Goal: Communication & Community: Answer question/provide support

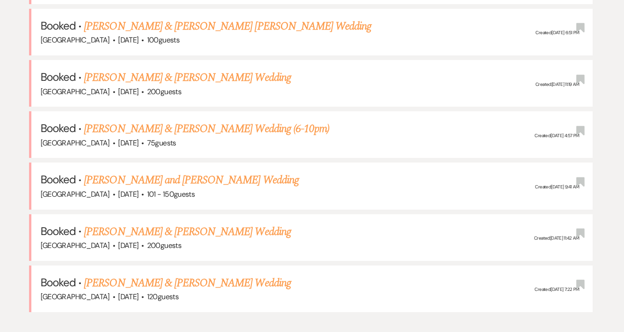
scroll to position [507, 0]
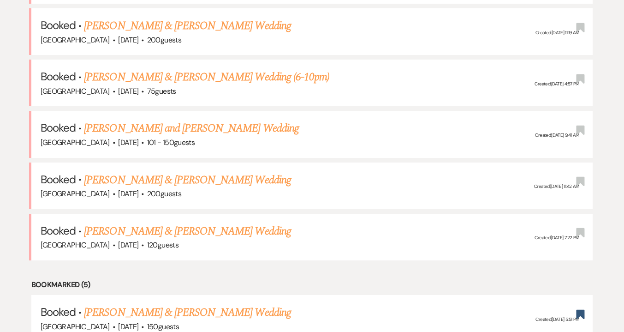
click at [204, 223] on link "[PERSON_NAME] & [PERSON_NAME] Wedding" at bounding box center [187, 231] width 207 height 17
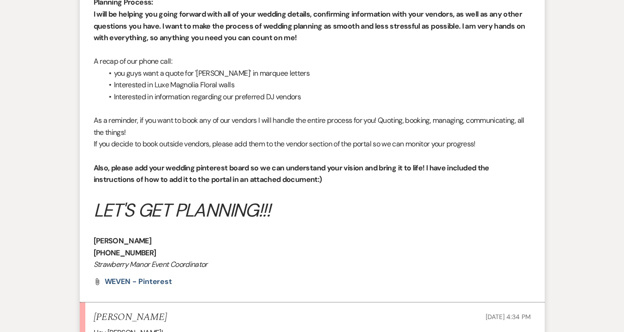
scroll to position [727, 0]
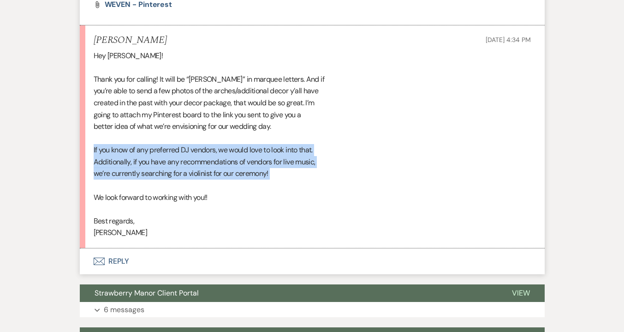
drag, startPoint x: 92, startPoint y: 144, endPoint x: 345, endPoint y: 188, distance: 256.1
click at [345, 188] on li "[PERSON_NAME] [DATE] 4:34 PM Hey [PERSON_NAME]! Thank you for calling! It will …" at bounding box center [312, 136] width 465 height 223
copy div "If you know of any preferred DJ vendors, we would love to look into that. Addit…"
click at [271, 185] on div "Hey [PERSON_NAME]! Thank you for calling! It will be “[PERSON_NAME]” in marquee…" at bounding box center [313, 144] width 438 height 189
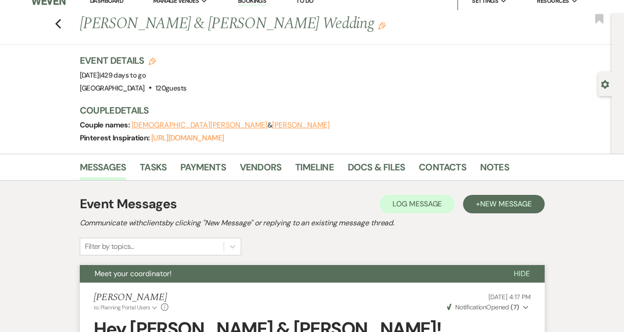
scroll to position [0, 0]
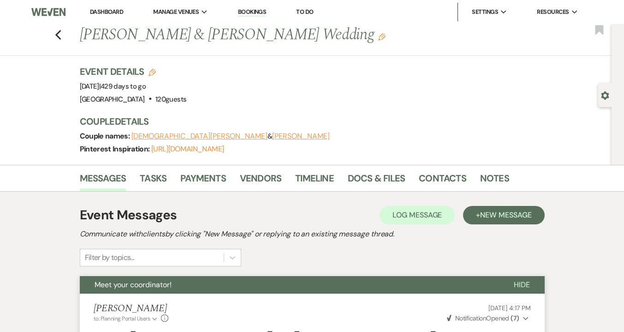
click at [58, 36] on div "Previous [PERSON_NAME] & [PERSON_NAME] Wedding Edit Bookmark" at bounding box center [303, 40] width 617 height 32
click at [62, 34] on icon "Previous" at bounding box center [58, 35] width 7 height 11
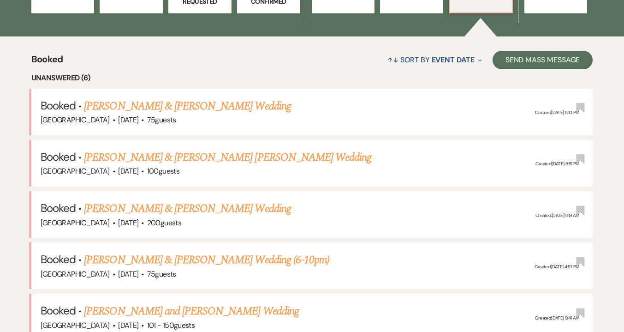
scroll to position [368, 0]
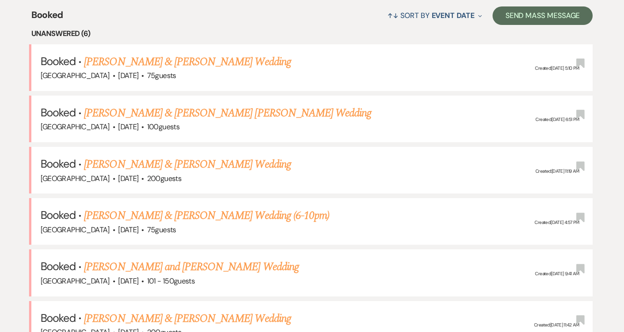
click at [122, 209] on link "[PERSON_NAME] & [PERSON_NAME] Wedding (6-10pm)" at bounding box center [207, 215] width 246 height 17
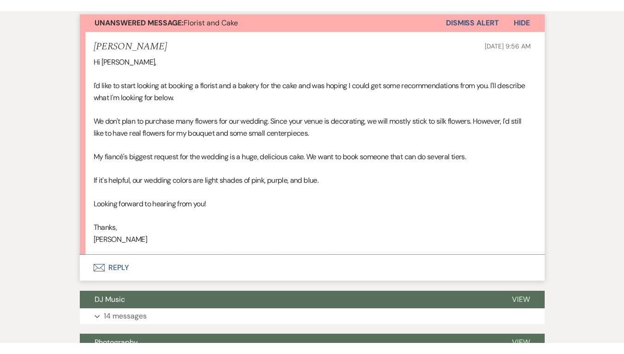
scroll to position [323, 0]
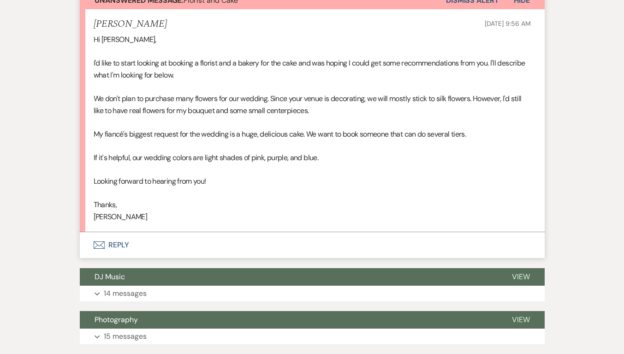
click at [112, 240] on button "Envelope Reply" at bounding box center [312, 245] width 465 height 26
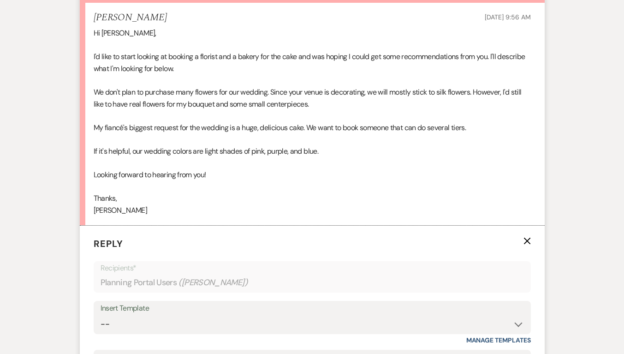
scroll to position [474, 0]
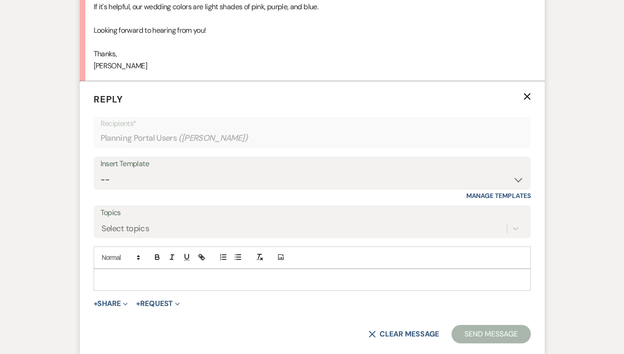
click at [141, 278] on p at bounding box center [312, 280] width 423 height 10
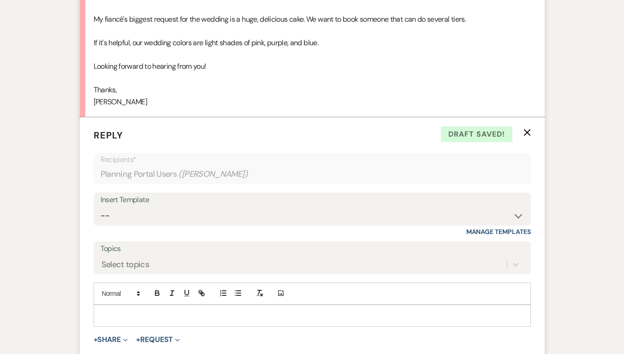
scroll to position [358, 0]
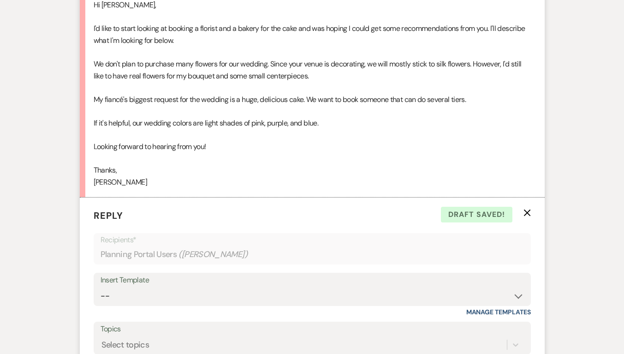
click at [528, 215] on icon "X" at bounding box center [527, 212] width 7 height 7
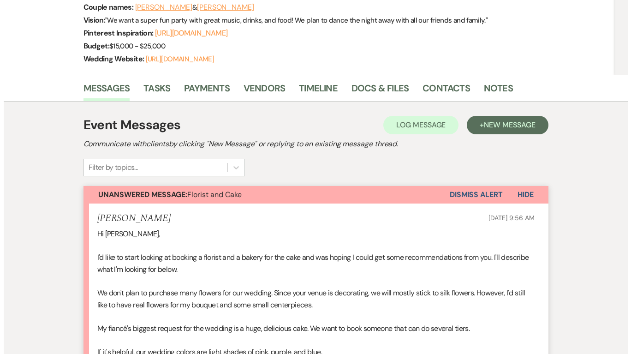
scroll to position [0, 0]
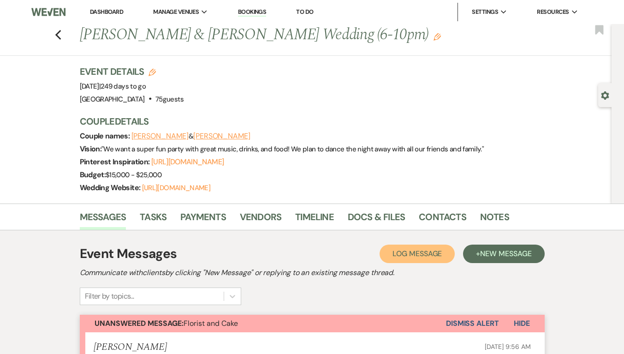
click at [408, 248] on button "Log Log Message" at bounding box center [417, 254] width 75 height 18
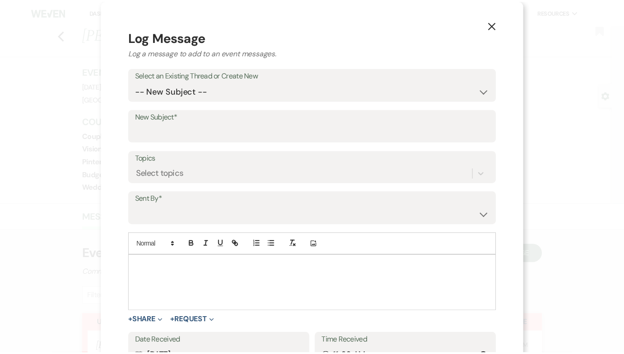
scroll to position [14, 0]
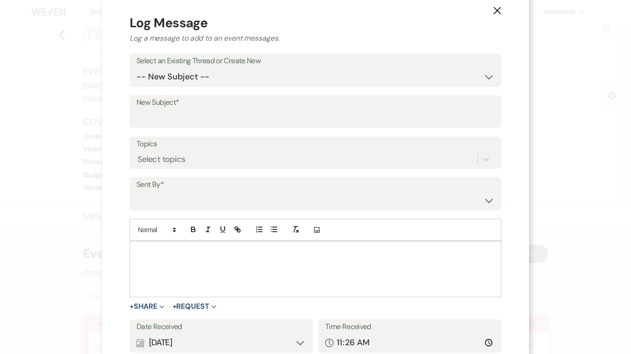
drag, startPoint x: 457, startPoint y: 14, endPoint x: 510, endPoint y: 131, distance: 127.9
click at [493, 14] on icon "X" at bounding box center [497, 10] width 8 height 8
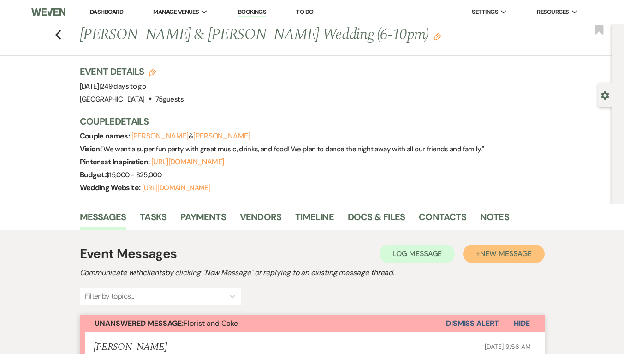
click at [526, 261] on button "+ New Message" at bounding box center [503, 254] width 81 height 18
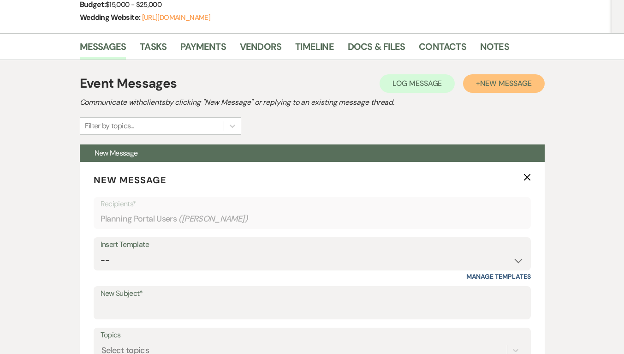
scroll to position [277, 0]
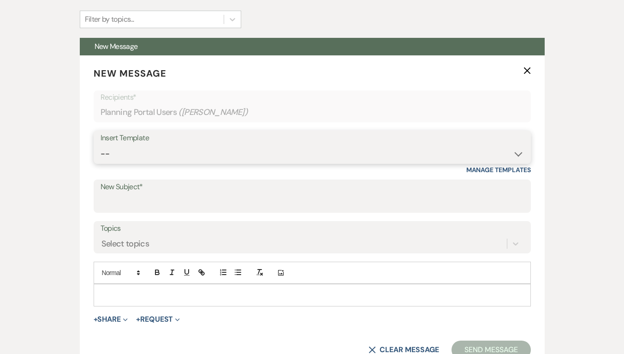
click at [452, 145] on select "-- Weven Planning Portal Introduction (Booked Events) Private Party Inquiry Res…" at bounding box center [313, 154] width 424 height 18
select select "3663"
click at [101, 145] on select "-- Weven Planning Portal Introduction (Booked Events) Private Party Inquiry Res…" at bounding box center [313, 154] width 424 height 18
type input "The final countdown to your wedding day!!!"
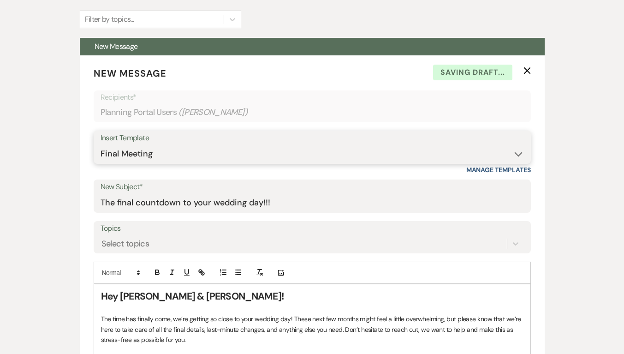
click at [454, 145] on select "-- Weven Planning Portal Introduction (Booked Events) Private Party Inquiry Res…" at bounding box center [313, 154] width 424 height 18
select select "3541"
click at [101, 145] on select "-- Weven Planning Portal Introduction (Booked Events) Private Party Inquiry Res…" at bounding box center [313, 154] width 424 height 18
type input "Florals"
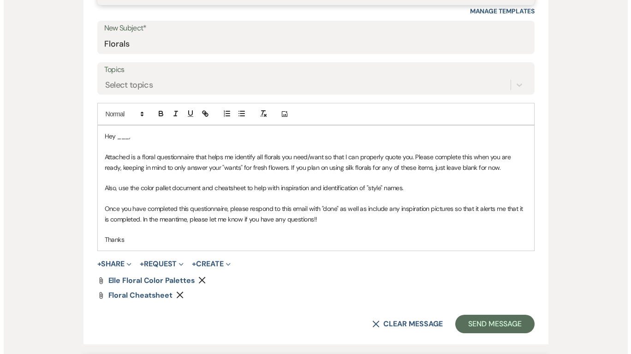
scroll to position [440, 0]
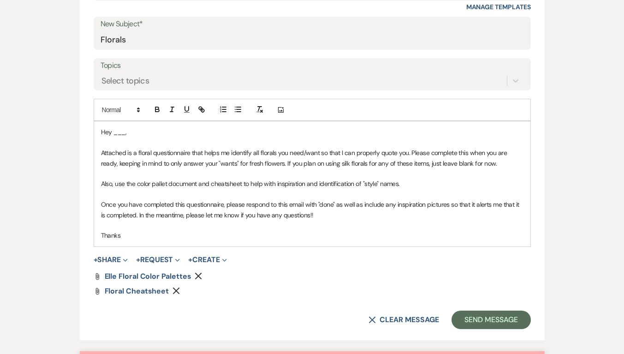
click at [104, 259] on button "+ Share Expand" at bounding box center [111, 259] width 35 height 7
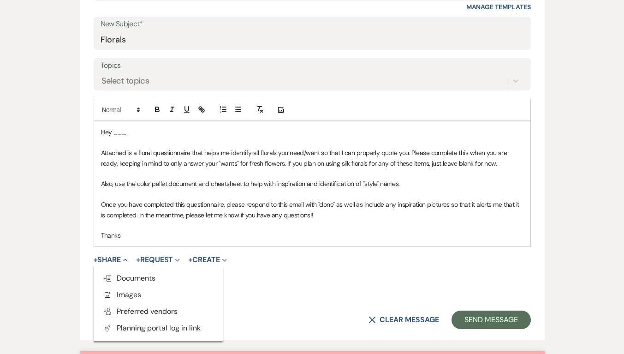
click at [129, 279] on span "Doc Upload Documents" at bounding box center [129, 278] width 53 height 10
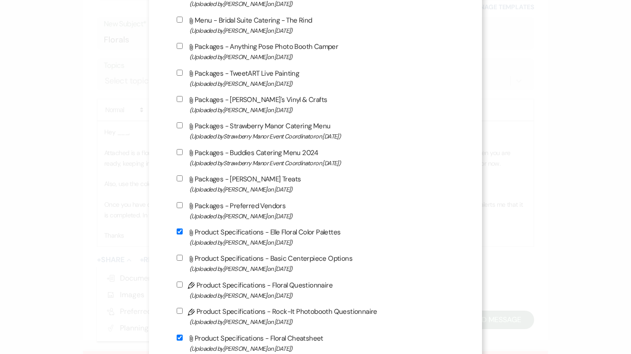
scroll to position [1338, 0]
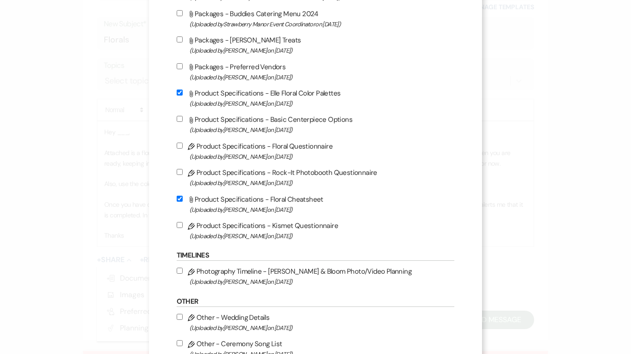
click at [179, 149] on input "Pencil Product Specifications - Floral Questionnaire (Uploaded by [PERSON_NAME]…" at bounding box center [180, 146] width 6 height 6
checkbox input "true"
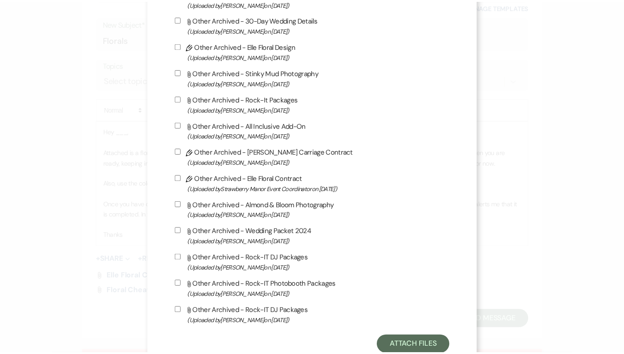
scroll to position [2635, 0]
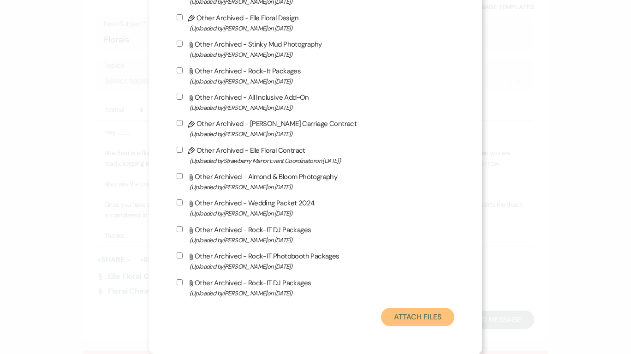
click at [401, 318] on button "Attach Files" at bounding box center [417, 317] width 73 height 18
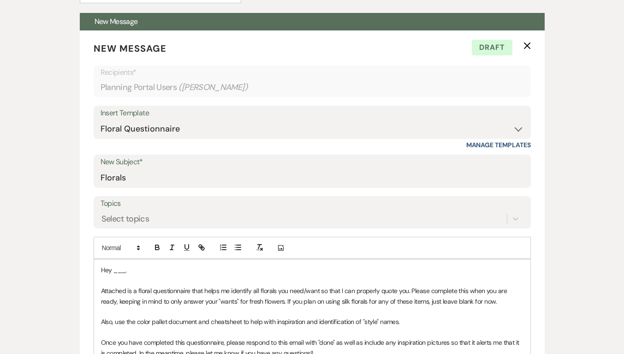
scroll to position [255, 0]
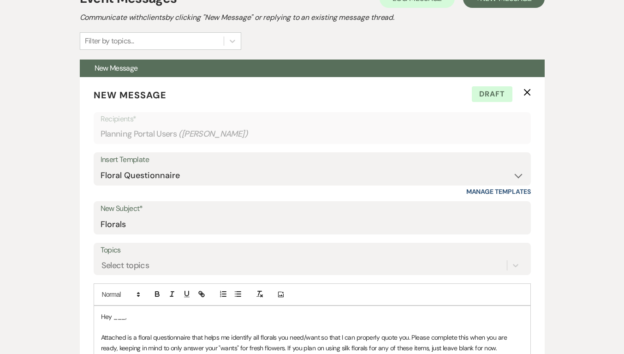
click at [530, 93] on icon "X" at bounding box center [527, 92] width 7 height 7
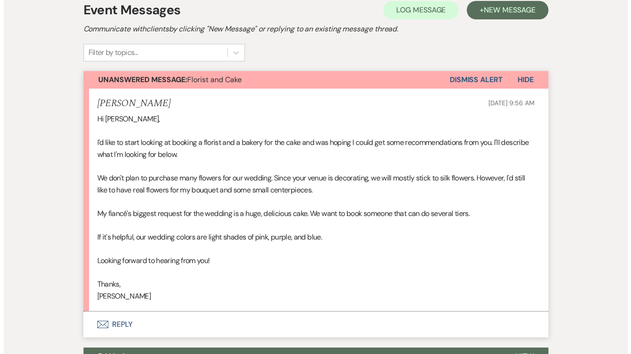
scroll to position [163, 0]
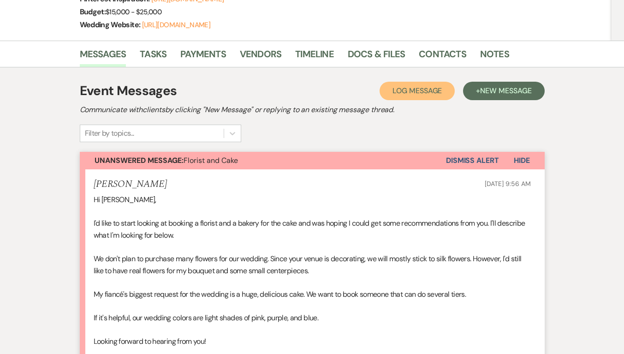
click at [420, 97] on button "Log Log Message" at bounding box center [417, 91] width 75 height 18
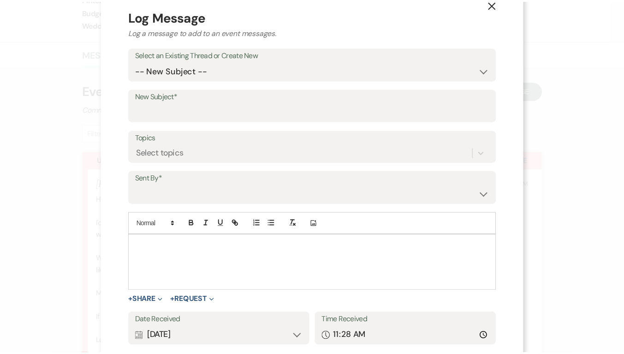
scroll to position [21, 0]
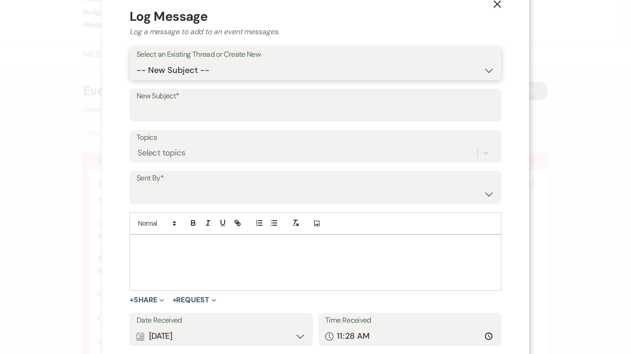
click at [404, 66] on select "-- New Subject -- Florist and Cake DJ Music Photography Meet Your Wedding Coord…" at bounding box center [316, 70] width 358 height 18
click at [494, 6] on use "button" at bounding box center [497, 3] width 7 height 7
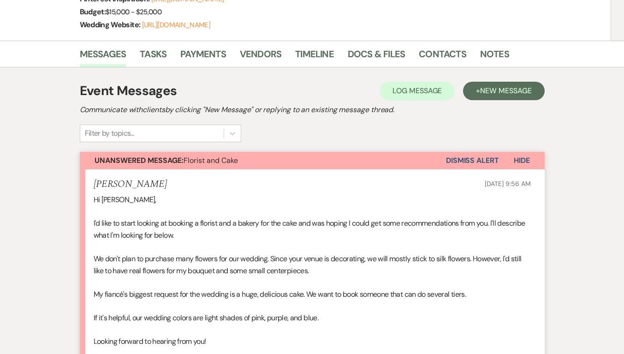
click at [507, 104] on h2 "Communicate with clients by clicking "New Message" or replying to an existing m…" at bounding box center [312, 109] width 465 height 11
click at [511, 91] on span "New Message" at bounding box center [505, 91] width 51 height 10
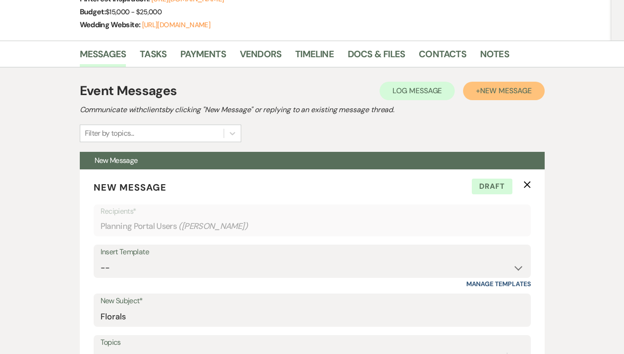
scroll to position [348, 0]
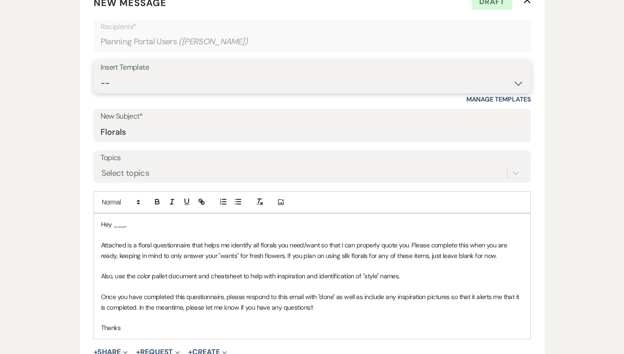
click at [219, 87] on select "-- Weven Planning Portal Introduction (Booked Events) Private Party Inquiry Res…" at bounding box center [313, 83] width 424 height 18
select select "5058"
click at [101, 74] on select "-- Weven Planning Portal Introduction (Booked Events) Private Party Inquiry Res…" at bounding box center [313, 83] width 424 height 18
type input "Cake"
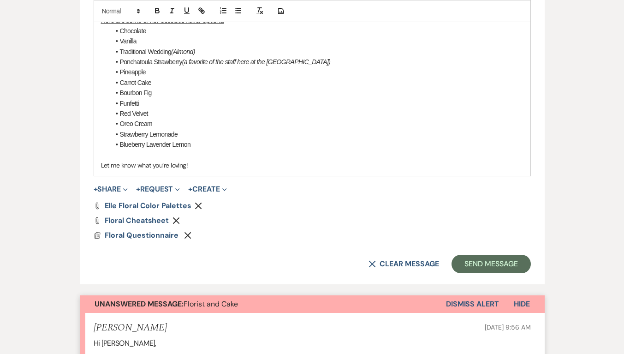
scroll to position [624, 0]
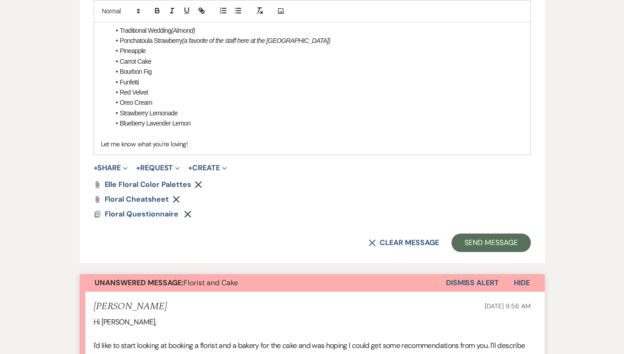
click at [198, 181] on icon "Remove" at bounding box center [198, 184] width 7 height 7
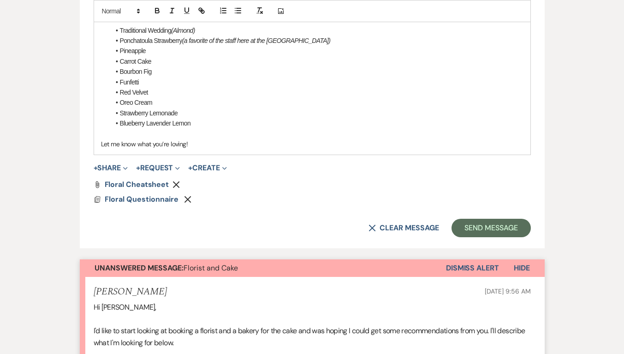
click at [176, 181] on icon "Remove" at bounding box center [176, 184] width 7 height 7
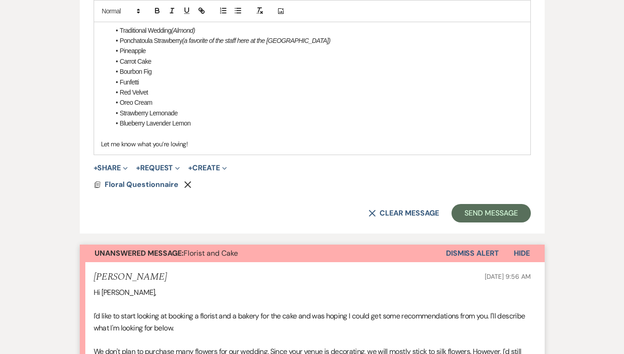
click at [189, 181] on icon "Remove" at bounding box center [187, 184] width 7 height 7
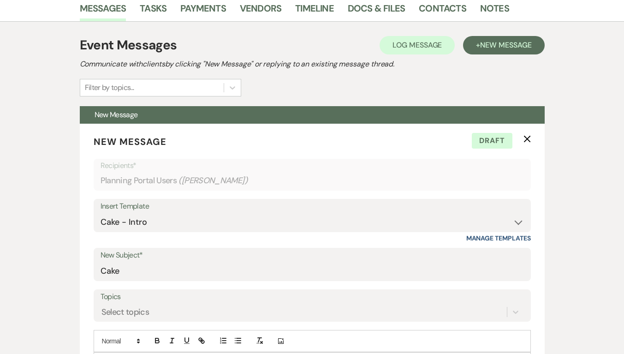
scroll to position [209, 0]
click at [529, 136] on icon "X" at bounding box center [527, 138] width 7 height 7
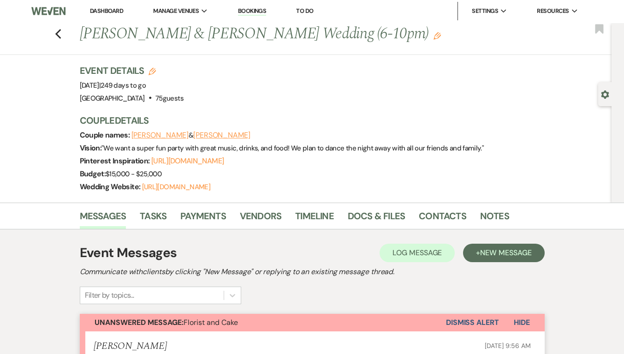
scroll to position [0, 0]
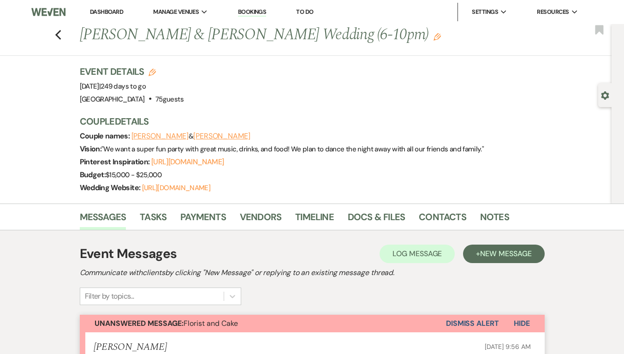
click at [59, 31] on icon "Previous" at bounding box center [58, 35] width 7 height 11
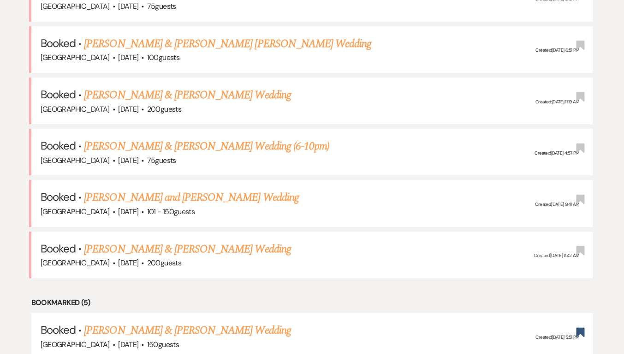
scroll to position [461, 0]
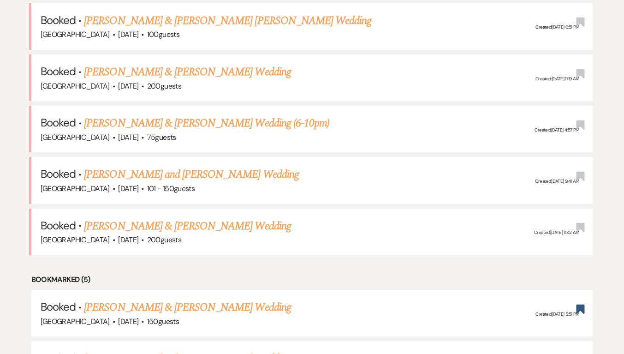
click at [184, 175] on link "[PERSON_NAME] and [PERSON_NAME] Wedding" at bounding box center [191, 174] width 215 height 17
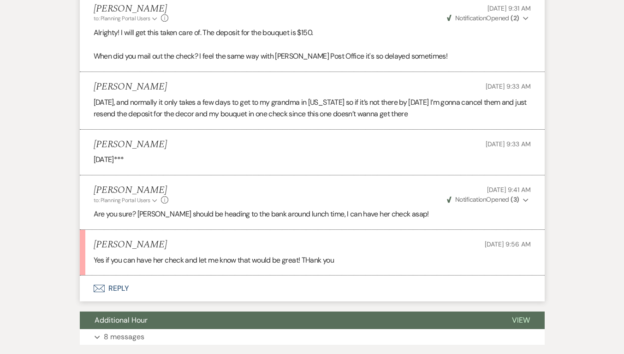
scroll to position [1431, 0]
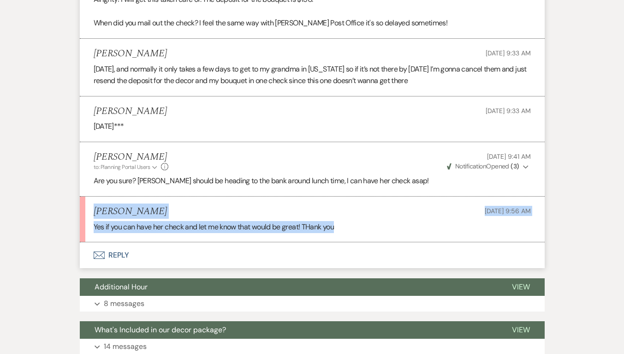
drag, startPoint x: 15, startPoint y: 214, endPoint x: 36, endPoint y: 267, distance: 57.4
drag, startPoint x: 38, startPoint y: 222, endPoint x: 38, endPoint y: 255, distance: 33.2
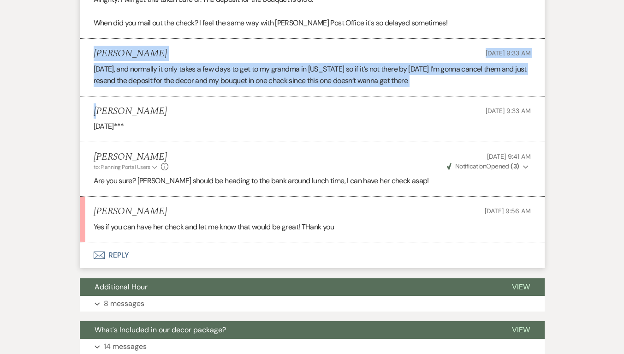
drag, startPoint x: 85, startPoint y: 48, endPoint x: 96, endPoint y: 96, distance: 50.3
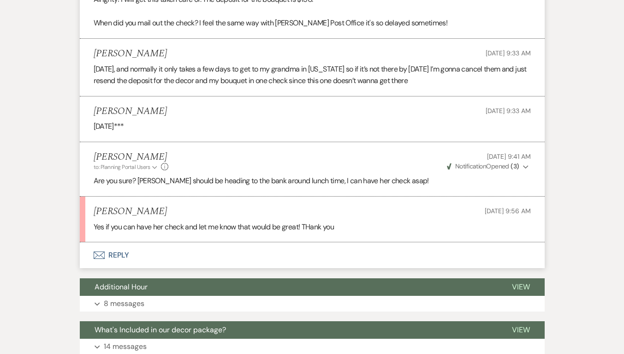
click at [117, 253] on button "Envelope Reply" at bounding box center [312, 255] width 465 height 26
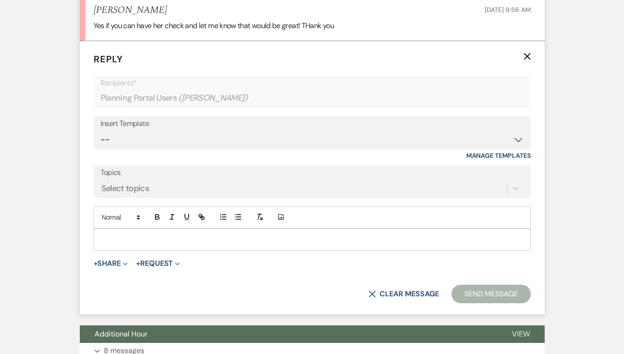
scroll to position [1633, 0]
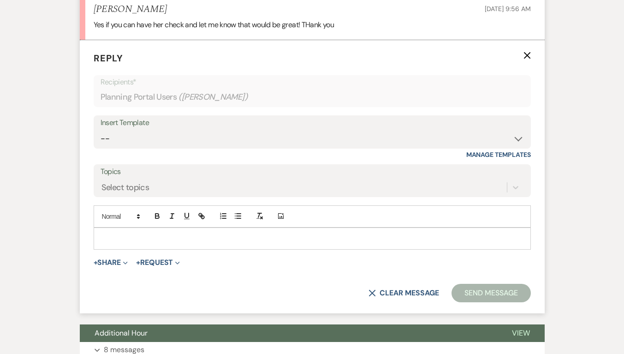
click at [134, 241] on p at bounding box center [312, 239] width 423 height 10
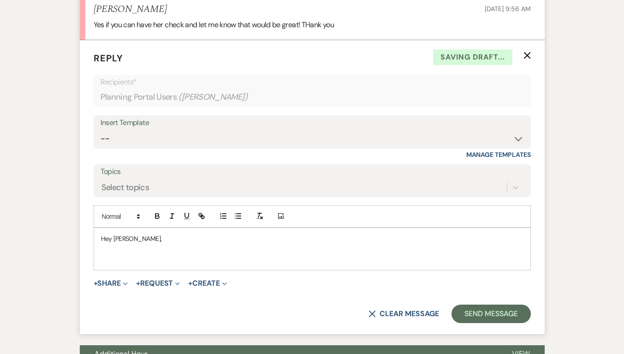
drag, startPoint x: 127, startPoint y: 239, endPoint x: 143, endPoint y: 258, distance: 24.6
click at [126, 239] on p "Hey [PERSON_NAME]," at bounding box center [312, 239] width 423 height 10
click at [129, 256] on p at bounding box center [312, 259] width 423 height 10
click at [306, 261] on p "We have received your check [DATE], we have not deposited it yet" at bounding box center [312, 259] width 423 height 10
drag, startPoint x: 247, startPoint y: 256, endPoint x: 212, endPoint y: 259, distance: 35.2
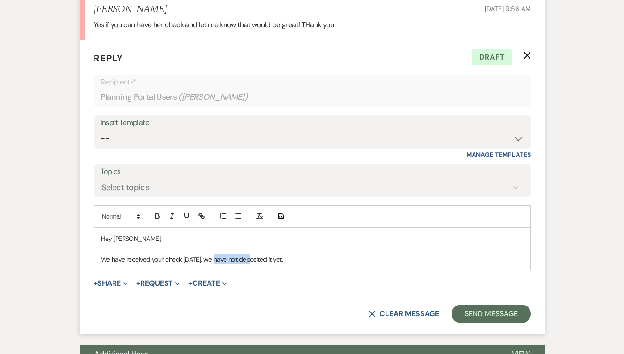
click at [212, 259] on p "We have received your check [DATE], we have not deposited it yet." at bounding box center [312, 259] width 423 height 10
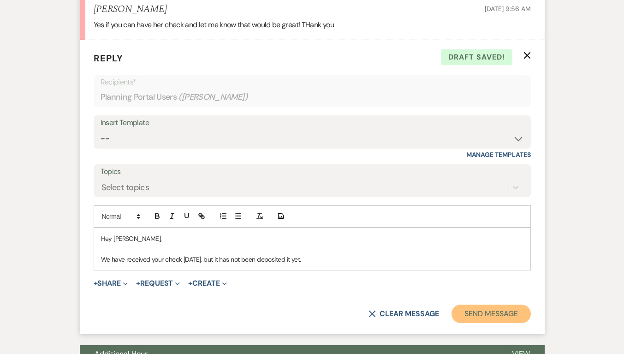
click at [485, 305] on button "Send Message" at bounding box center [491, 314] width 79 height 18
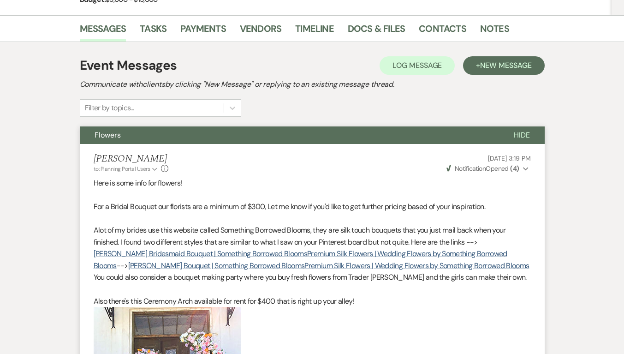
scroll to position [0, 0]
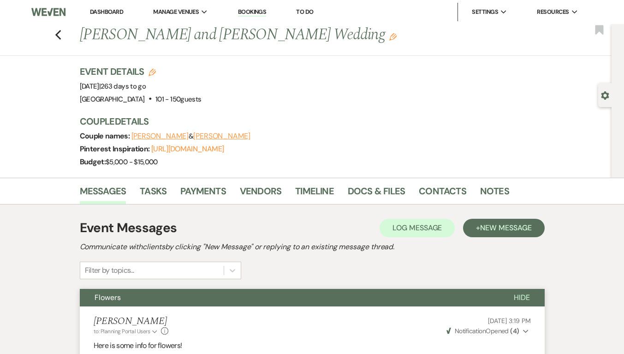
click at [61, 30] on use "button" at bounding box center [58, 35] width 6 height 10
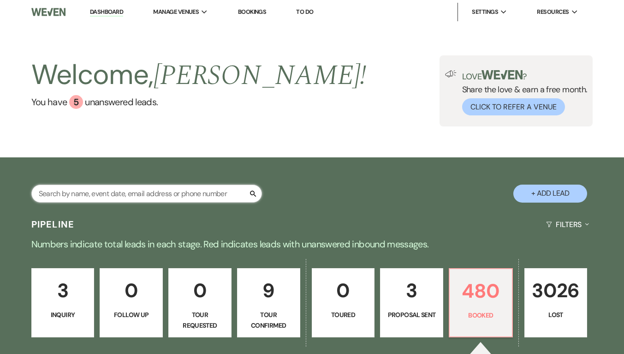
click at [196, 193] on input "text" at bounding box center [146, 194] width 231 height 18
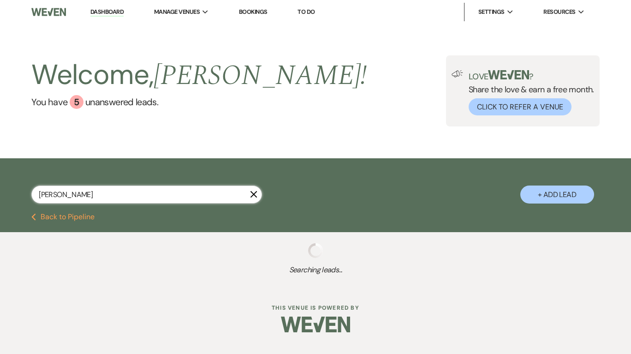
type input "arcen"
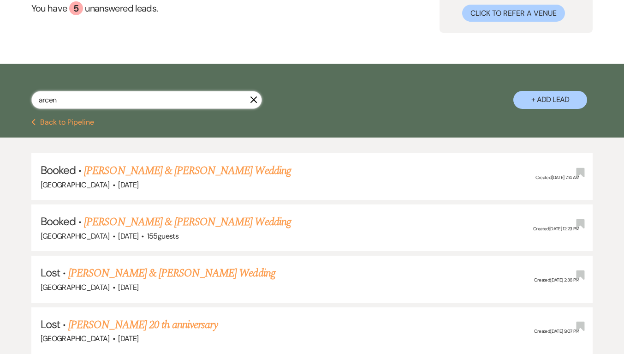
scroll to position [138, 0]
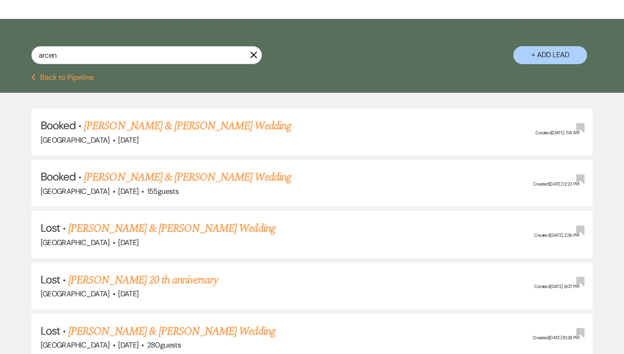
click at [183, 179] on link "[PERSON_NAME] & [PERSON_NAME] Wedding" at bounding box center [187, 177] width 207 height 17
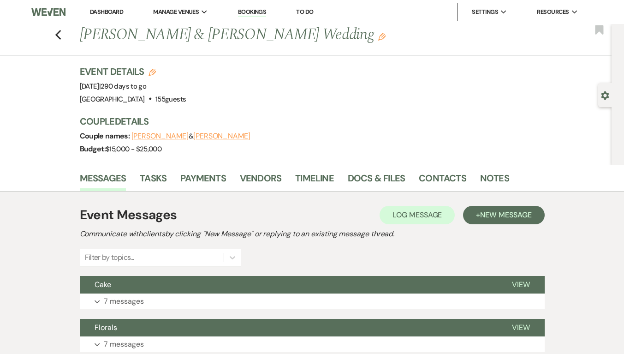
scroll to position [185, 0]
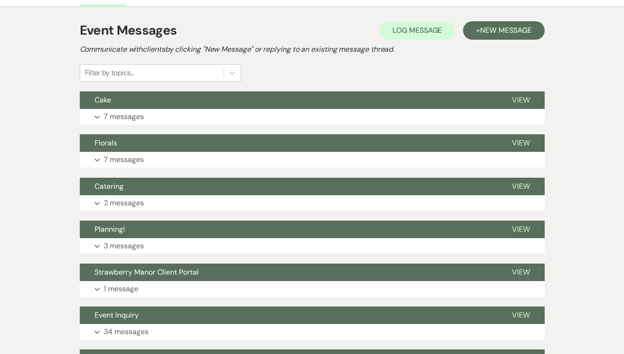
click at [136, 114] on p "7 messages" at bounding box center [124, 117] width 40 height 12
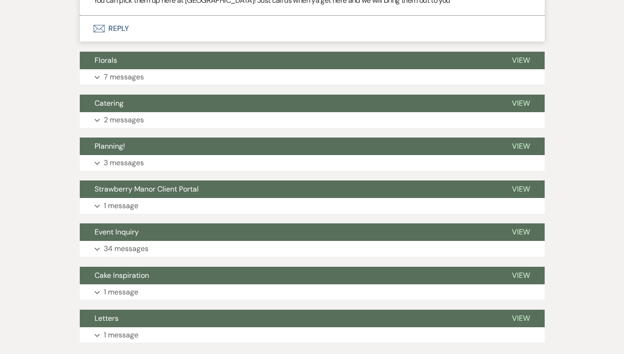
scroll to position [508, 0]
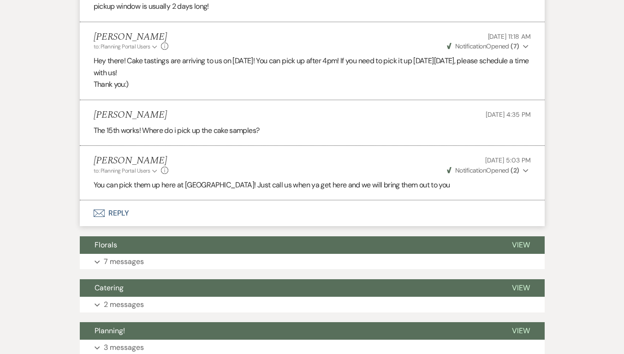
click at [120, 213] on button "Envelope Reply" at bounding box center [312, 213] width 465 height 26
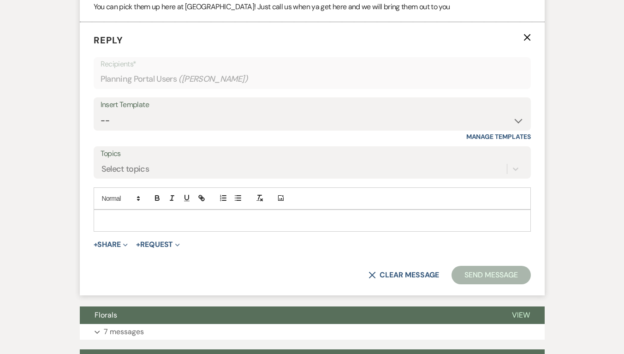
scroll to position [714, 0]
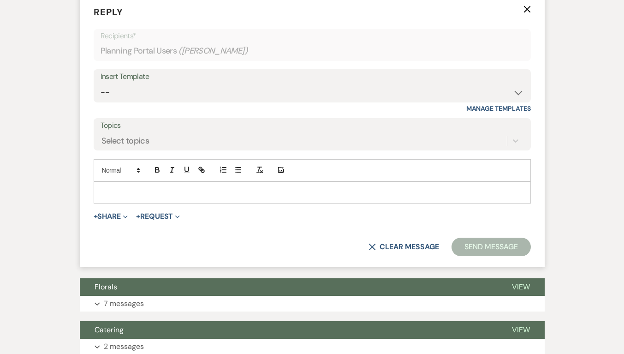
click at [125, 199] on div at bounding box center [312, 192] width 437 height 21
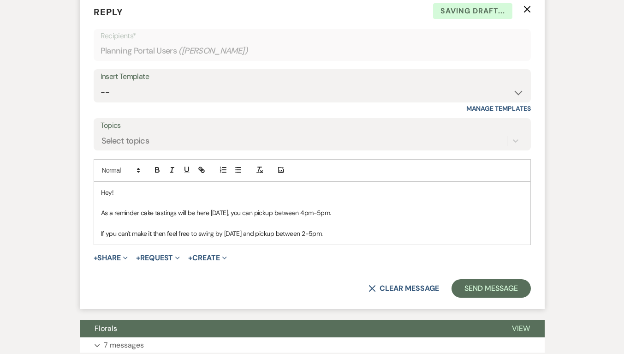
click at [319, 215] on p "As a reminder cake tastings will be here [DATE], you can pickup between 4pm-5pm." at bounding box center [312, 213] width 423 height 10
click at [358, 222] on p at bounding box center [312, 223] width 423 height 10
click at [360, 234] on p "If you can't make it then feel free to swing by [DATE] and pickup between 2-5pm." at bounding box center [312, 233] width 423 height 10
drag, startPoint x: 397, startPoint y: 233, endPoint x: 30, endPoint y: 140, distance: 379.3
click at [6, 133] on div "Messages Tasks Payments Vendors Timeline Docs & Files Contacts Notes Event Mess…" at bounding box center [312, 38] width 624 height 1174
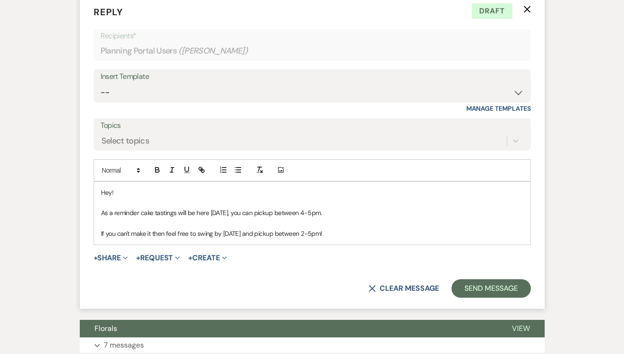
copy div "Hey! As a reminder cake tastings will be here [DATE], you can pickup between 4-…"
click at [389, 213] on p "As a reminder cake tastings will be here [DATE], you can pickup between 4-5pm." at bounding box center [312, 213] width 423 height 10
click at [307, 186] on div "Hey! As a reminder cake tastings will be here [DATE], you can pickup between 4-…" at bounding box center [312, 213] width 437 height 63
click at [461, 288] on button "Send Message" at bounding box center [491, 288] width 79 height 18
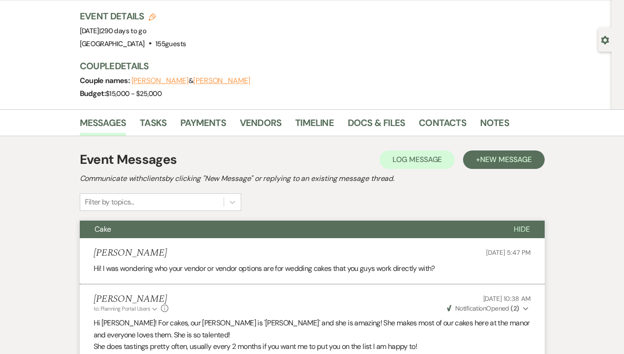
scroll to position [0, 0]
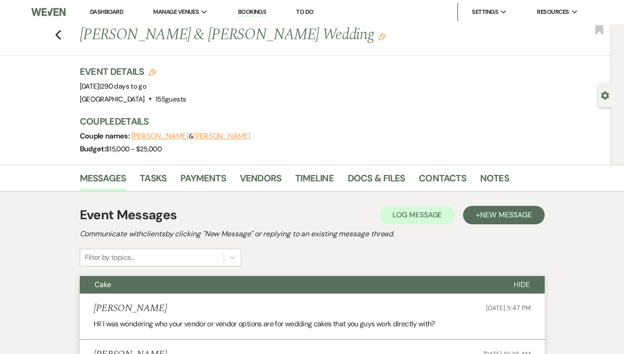
click at [52, 30] on div "Previous [PERSON_NAME] & [PERSON_NAME] Wedding Edit Bookmark" at bounding box center [303, 40] width 617 height 32
click at [60, 31] on icon "Previous" at bounding box center [58, 35] width 7 height 11
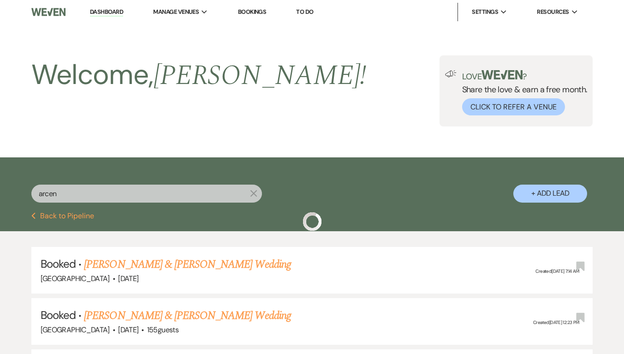
scroll to position [138, 0]
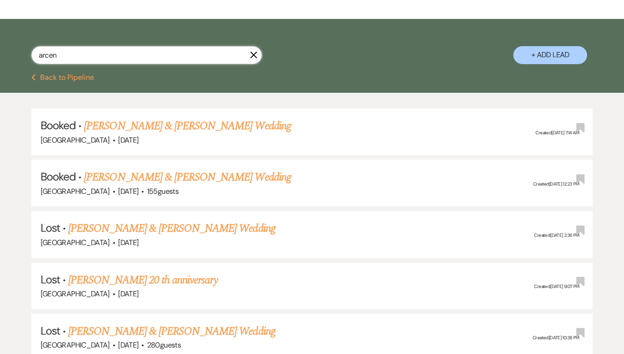
click at [252, 45] on div "arcen X + Add Lead" at bounding box center [312, 48] width 624 height 48
click at [252, 52] on icon "X" at bounding box center [253, 54] width 7 height 7
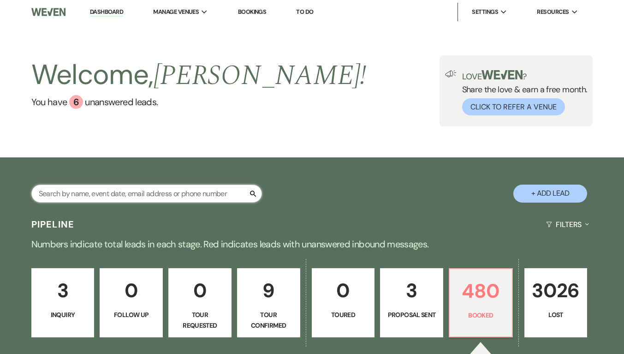
click at [90, 202] on input "text" at bounding box center [146, 194] width 231 height 18
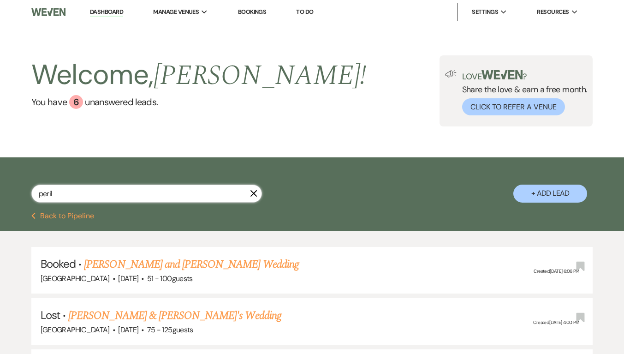
type input "peril"
click at [186, 264] on link "[PERSON_NAME] and [PERSON_NAME] Wedding" at bounding box center [191, 264] width 215 height 17
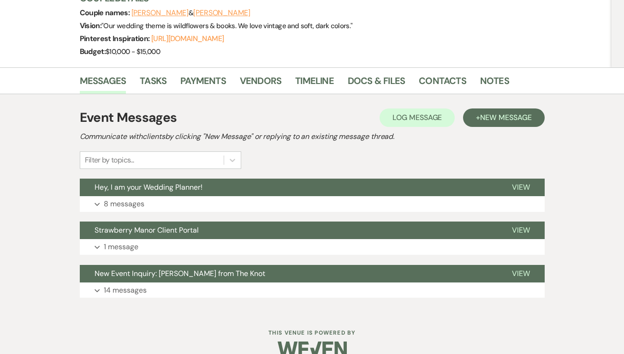
scroll to position [140, 0]
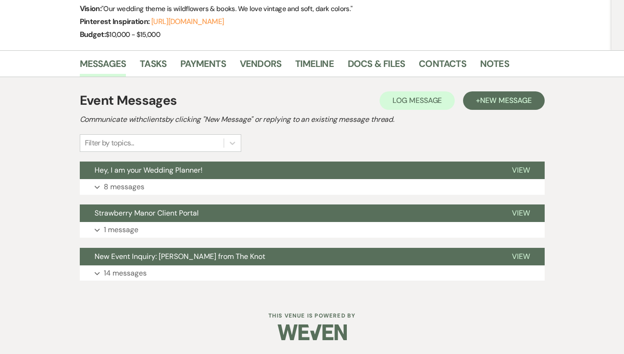
click at [496, 89] on div "Event Messages Log Log Message + New Message Communicate with clients by clicki…" at bounding box center [312, 185] width 465 height 199
click at [498, 99] on span "New Message" at bounding box center [505, 101] width 51 height 10
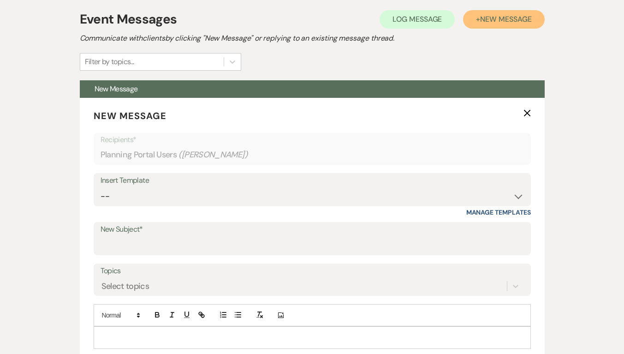
scroll to position [325, 0]
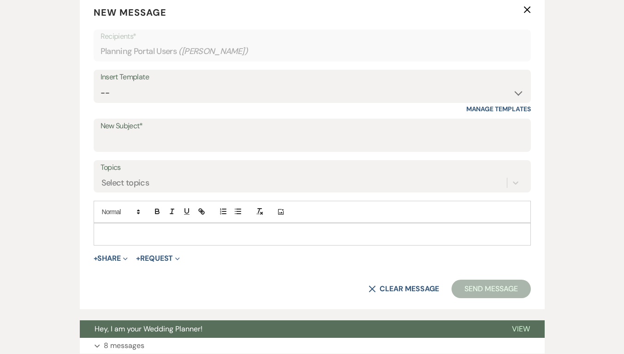
click at [201, 125] on label "New Subject*" at bounding box center [313, 126] width 424 height 13
click at [201, 133] on input "New Subject*" at bounding box center [313, 142] width 424 height 18
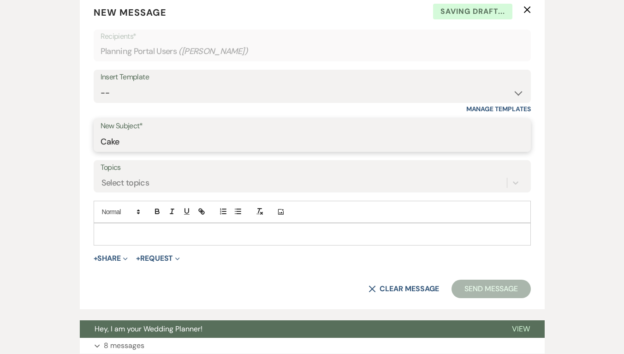
type input "Cake"
click at [127, 241] on div at bounding box center [312, 233] width 437 height 21
paste div
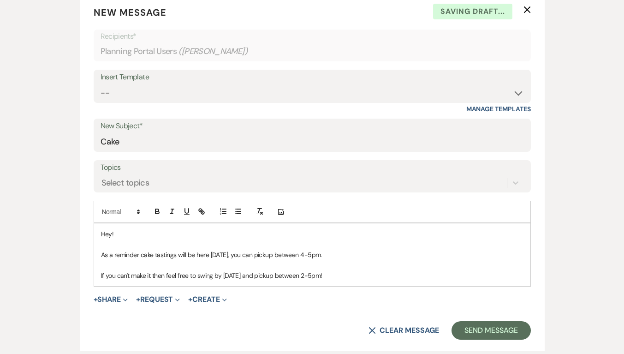
scroll to position [417, 0]
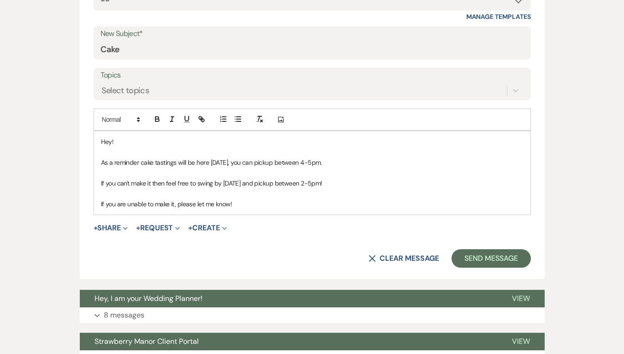
click at [101, 187] on div "Hey! As a reminder cake tastings will be here [DATE], you can pickup between 4-…" at bounding box center [312, 173] width 437 height 84
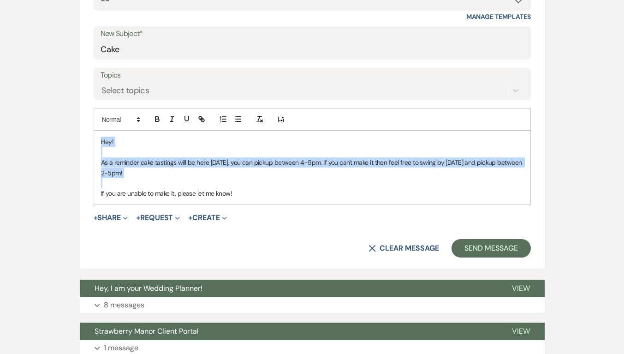
drag, startPoint x: 347, startPoint y: 187, endPoint x: 93, endPoint y: 137, distance: 258.8
click at [90, 137] on form "New Message X Draft saved! Recipients* Planning Portal Users ( [PERSON_NAME] ) …" at bounding box center [312, 85] width 465 height 366
click at [235, 181] on p at bounding box center [312, 183] width 423 height 10
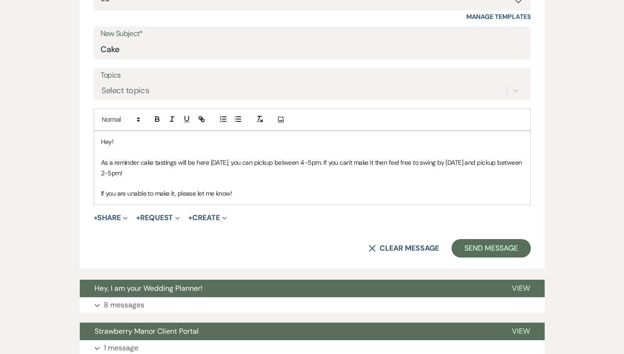
click at [247, 195] on p "If you are unable to make it, please let me know!" at bounding box center [312, 193] width 423 height 10
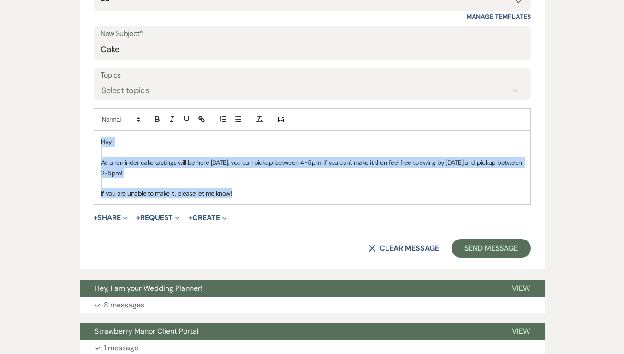
drag, startPoint x: 247, startPoint y: 195, endPoint x: 100, endPoint y: 143, distance: 156.6
click at [100, 143] on div "Hey! As a reminder cake tastings will be here [DATE], you can pickup between 4-…" at bounding box center [312, 167] width 437 height 73
copy div "Hey! As a reminder cake tastings will be here [DATE], you can pickup between 4-…"
click at [408, 190] on p "If you are unable to make it, please let me know!" at bounding box center [312, 193] width 423 height 10
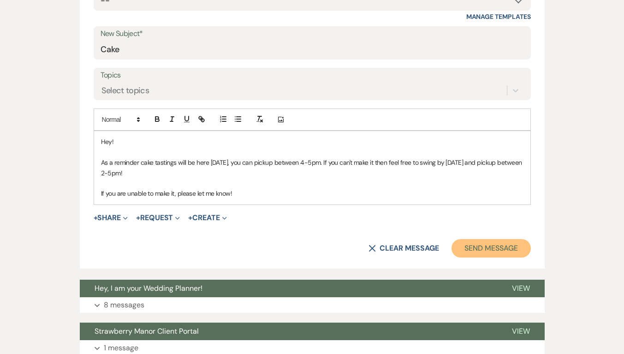
click at [480, 249] on button "Send Message" at bounding box center [491, 248] width 79 height 18
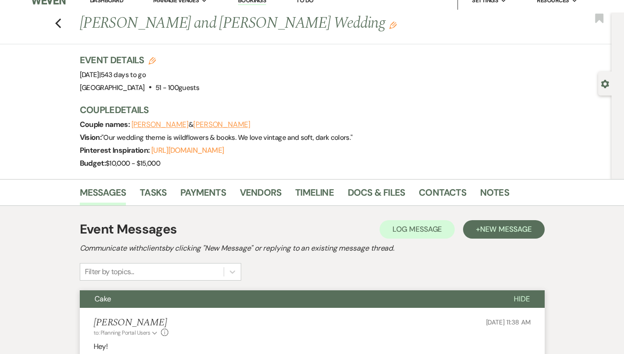
scroll to position [0, 0]
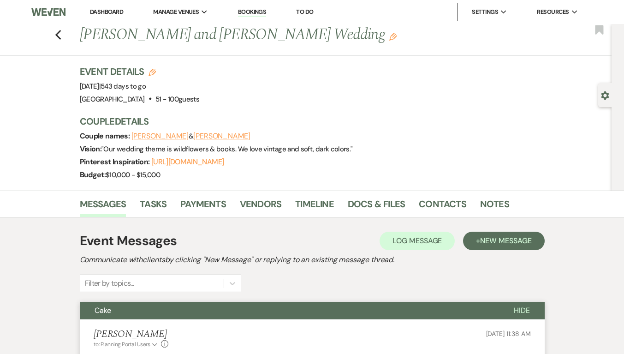
click at [59, 31] on icon "Previous" at bounding box center [58, 35] width 7 height 11
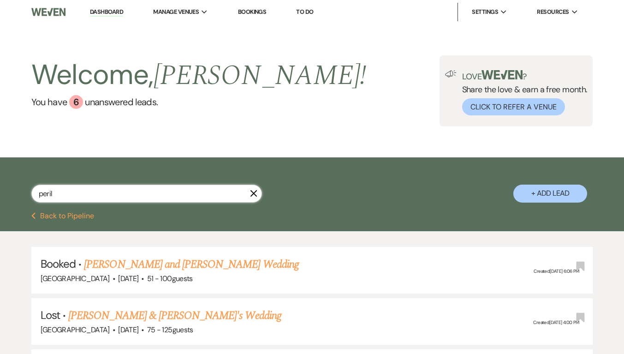
click at [248, 195] on input "peril" at bounding box center [146, 194] width 231 height 18
click at [255, 193] on icon "X" at bounding box center [253, 193] width 7 height 7
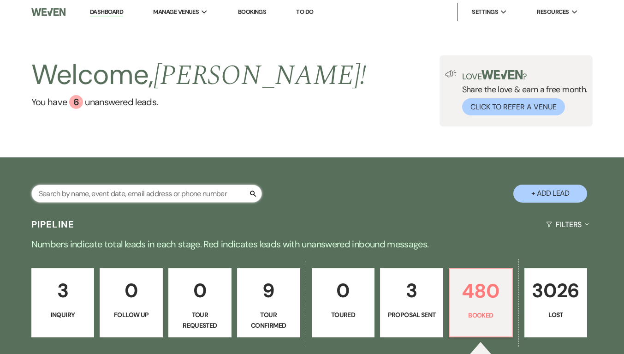
click at [181, 193] on input "text" at bounding box center [146, 194] width 231 height 18
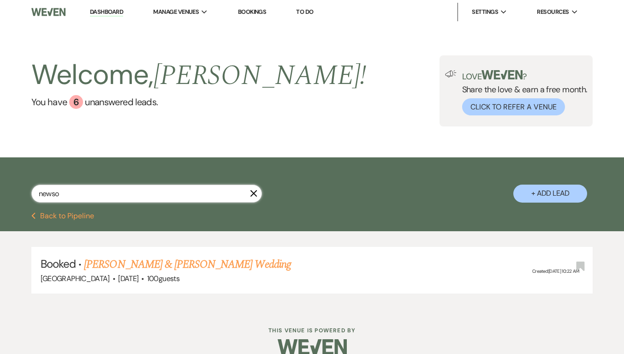
type input "newso"
click at [190, 264] on link "[PERSON_NAME] & [PERSON_NAME] Wedding" at bounding box center [187, 264] width 207 height 17
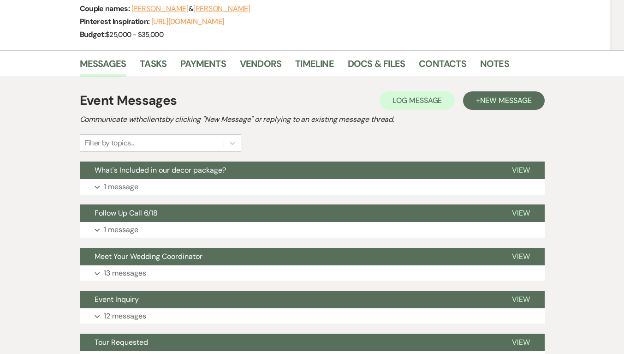
scroll to position [185, 0]
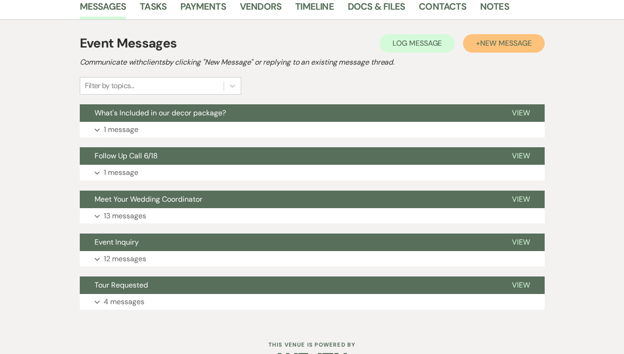
click at [506, 41] on span "New Message" at bounding box center [505, 43] width 51 height 10
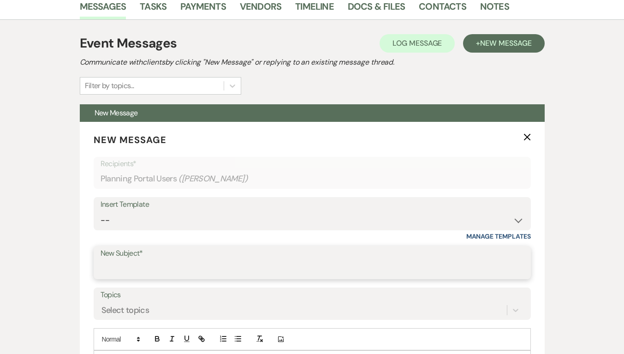
click at [150, 266] on input "New Subject*" at bounding box center [313, 269] width 424 height 18
type input "Cake"
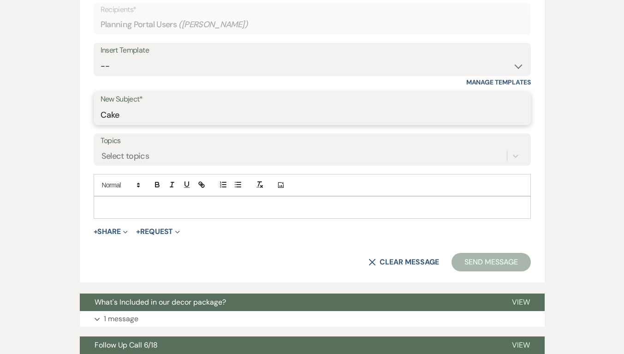
scroll to position [462, 0]
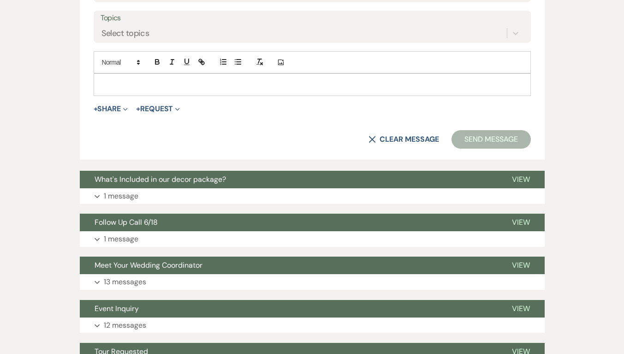
click at [168, 78] on div at bounding box center [312, 84] width 437 height 21
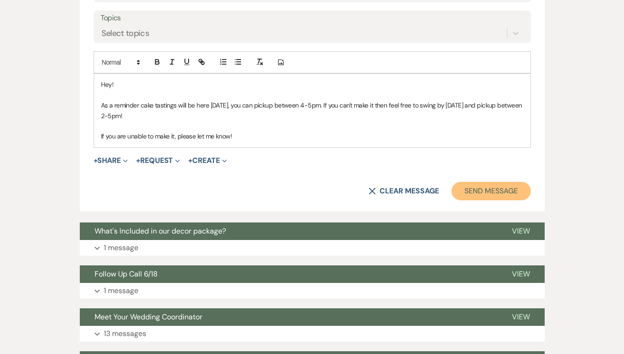
click at [511, 188] on button "Send Message" at bounding box center [491, 191] width 79 height 18
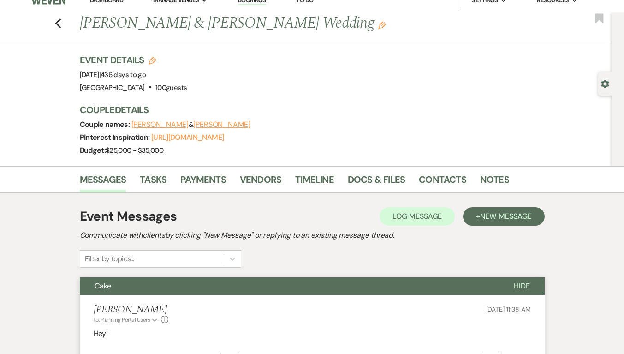
scroll to position [0, 0]
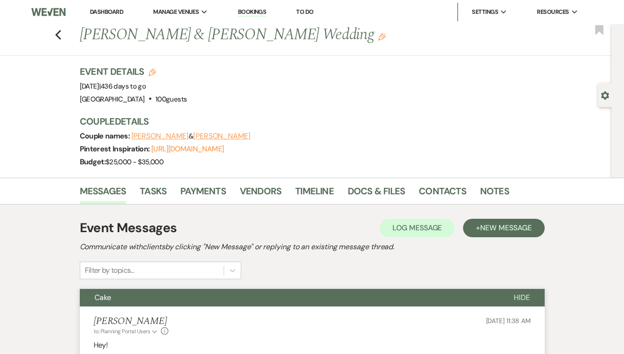
click at [60, 37] on icon "Previous" at bounding box center [58, 35] width 7 height 11
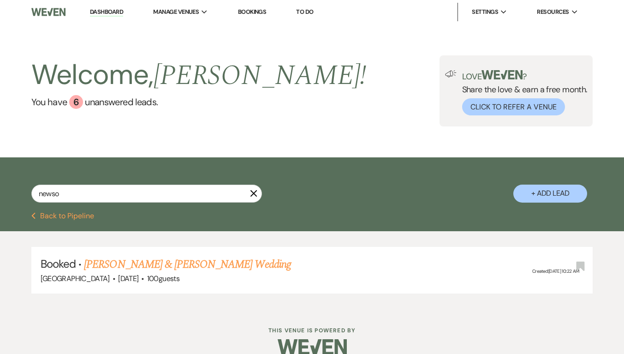
click at [257, 193] on icon "X" at bounding box center [253, 193] width 7 height 7
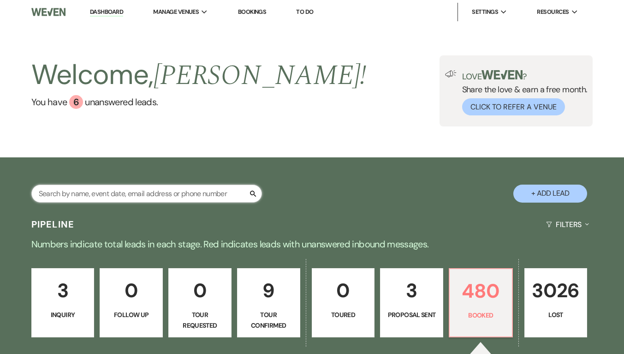
click at [214, 194] on input "text" at bounding box center [146, 194] width 231 height 18
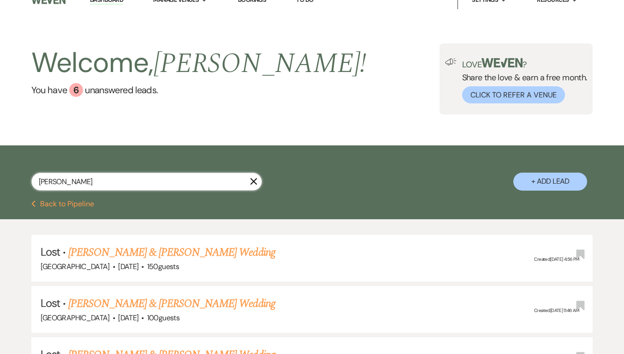
scroll to position [185, 0]
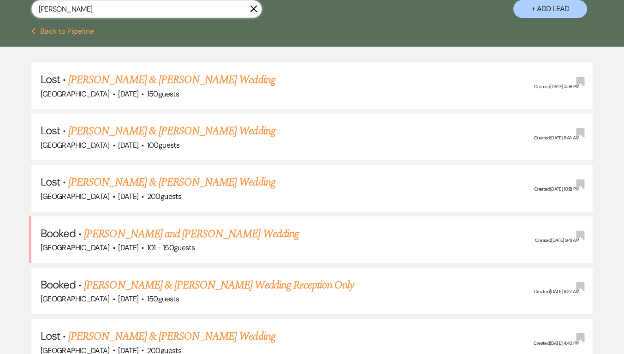
type input "[PERSON_NAME]"
click at [303, 288] on link "[PERSON_NAME] & [PERSON_NAME] Wedding Reception Only" at bounding box center [219, 285] width 270 height 17
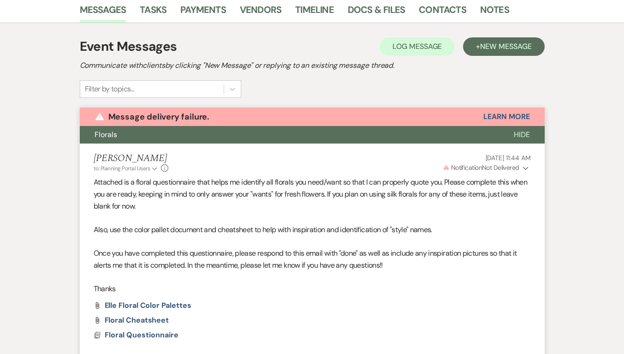
scroll to position [110, 0]
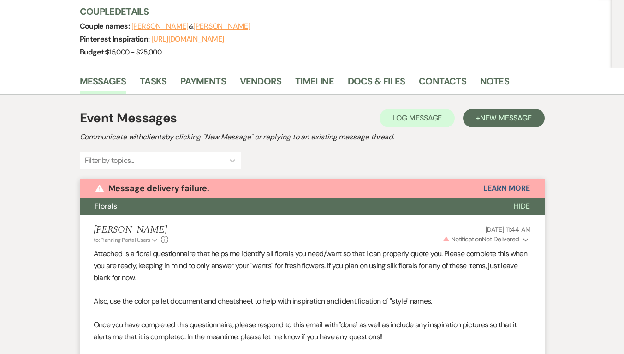
click at [518, 202] on span "Hide" at bounding box center [522, 206] width 16 height 10
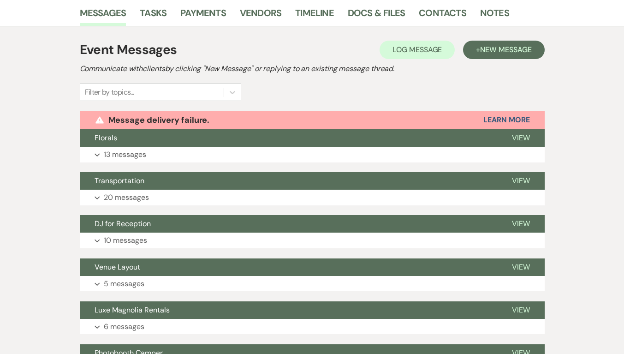
scroll to position [84, 0]
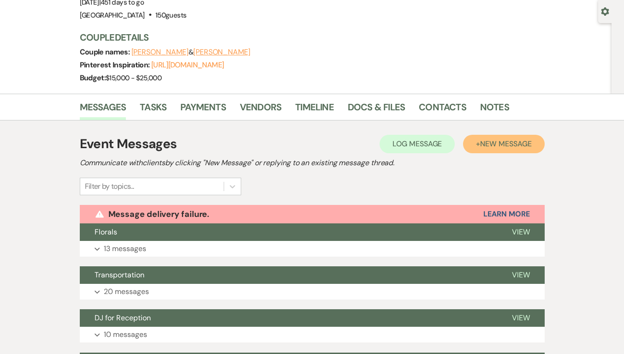
click at [492, 143] on span "New Message" at bounding box center [505, 144] width 51 height 10
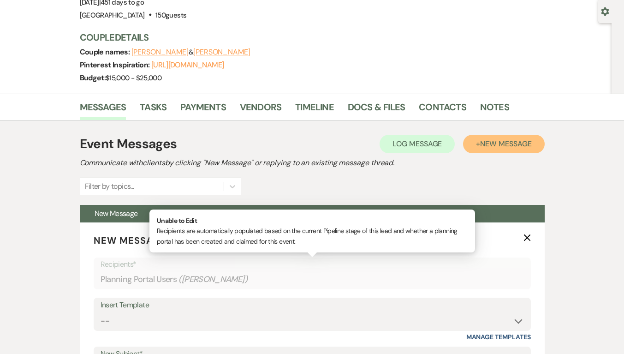
scroll to position [222, 0]
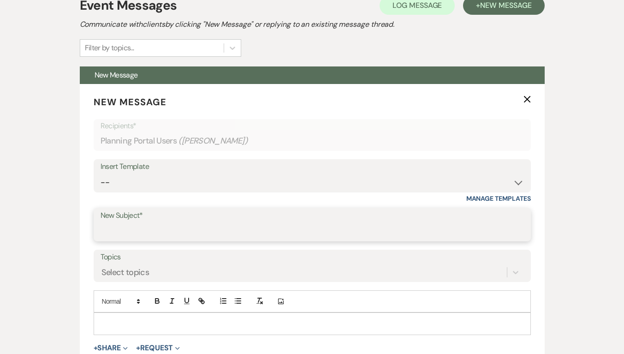
click at [146, 231] on input "New Subject*" at bounding box center [313, 231] width 424 height 18
type input "Cake"
click at [143, 326] on p at bounding box center [312, 323] width 423 height 10
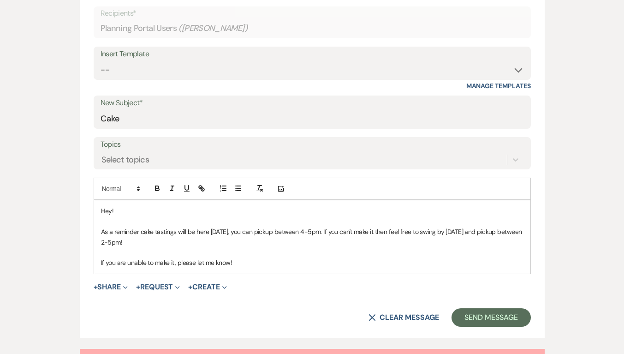
scroll to position [361, 0]
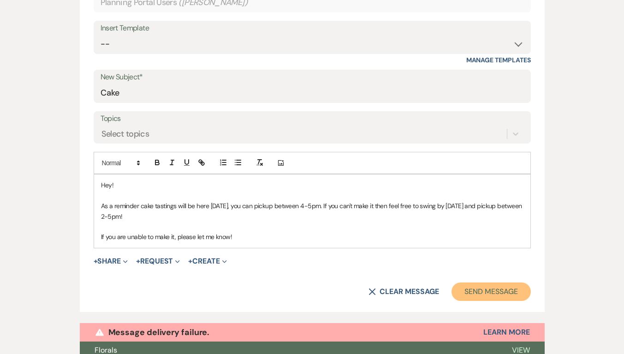
click at [512, 292] on button "Send Message" at bounding box center [491, 291] width 79 height 18
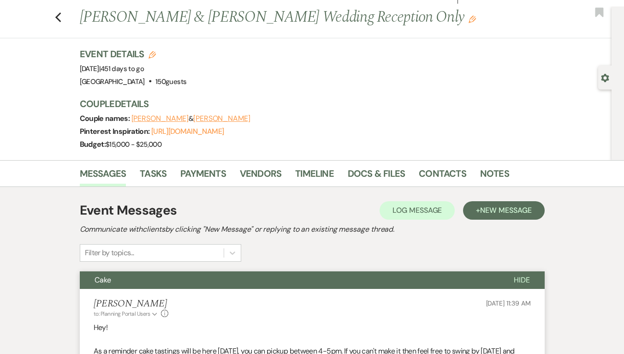
click at [58, 12] on icon "Previous" at bounding box center [58, 17] width 7 height 11
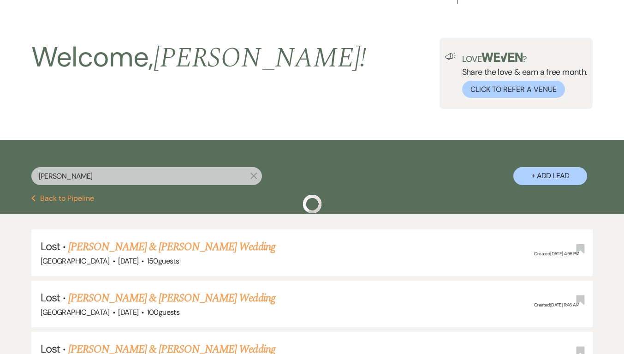
scroll to position [185, 0]
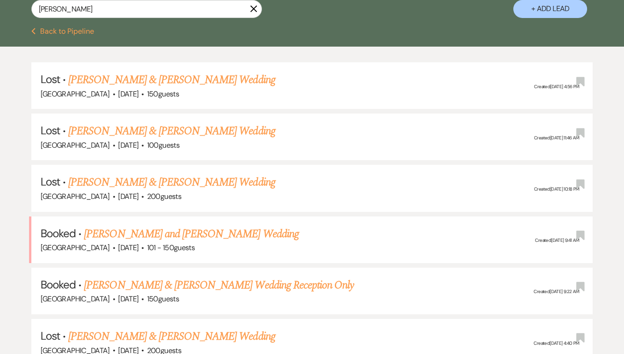
click at [254, 10] on use "button" at bounding box center [253, 9] width 7 height 7
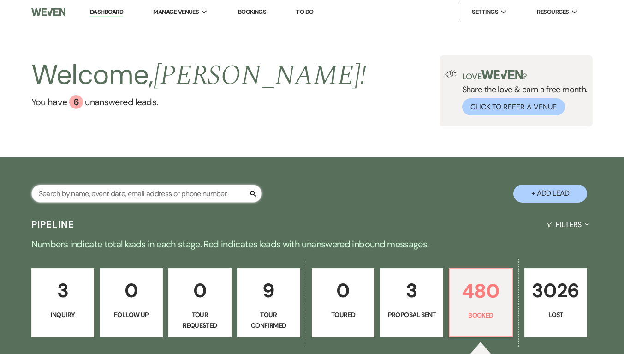
click at [106, 195] on input "text" at bounding box center [146, 194] width 231 height 18
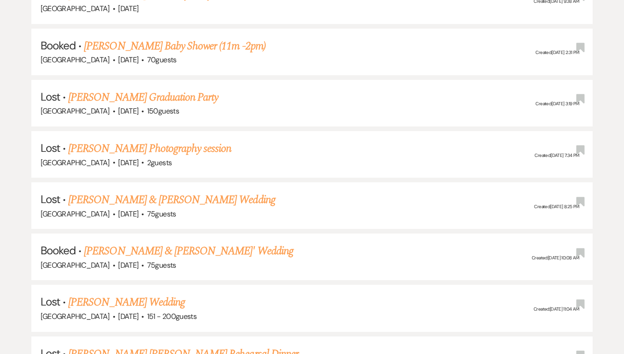
scroll to position [415, 0]
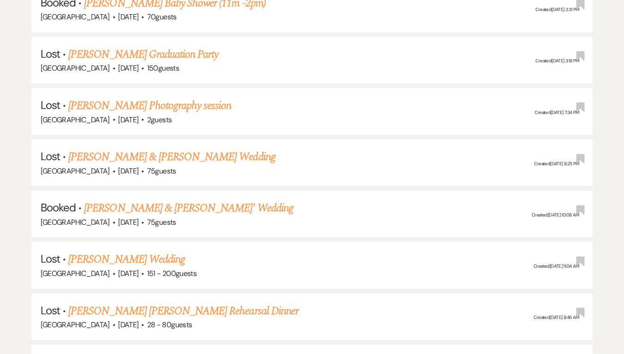
type input "[PERSON_NAME]"
click at [197, 207] on link "[PERSON_NAME] & [PERSON_NAME]' Wedding" at bounding box center [189, 208] width 210 height 17
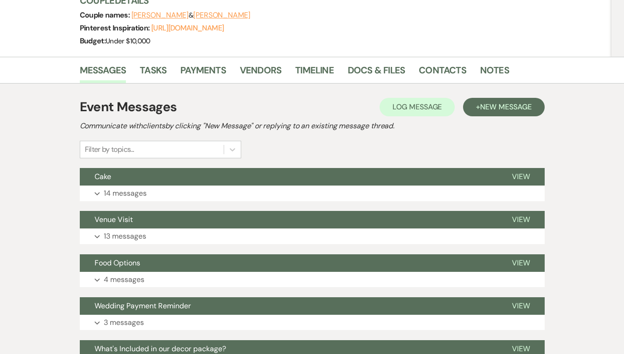
scroll to position [185, 0]
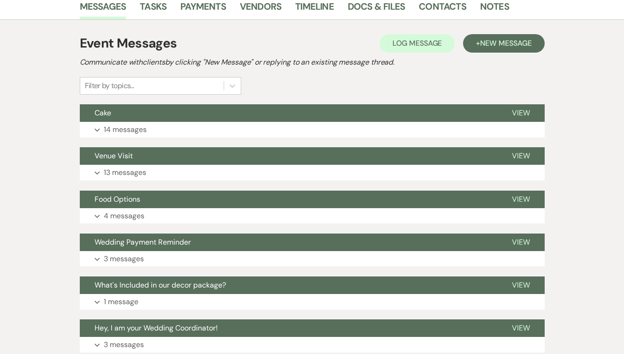
click at [116, 122] on button "Expand 14 messages" at bounding box center [312, 130] width 465 height 16
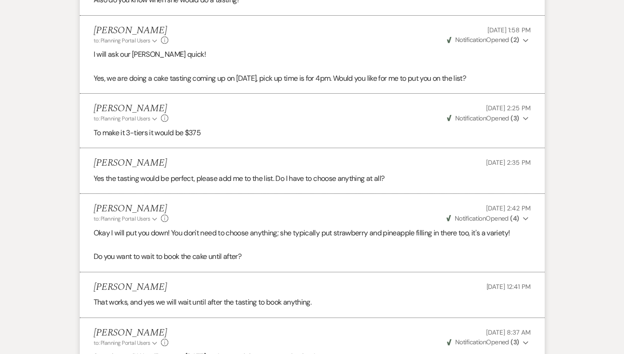
scroll to position [1443, 0]
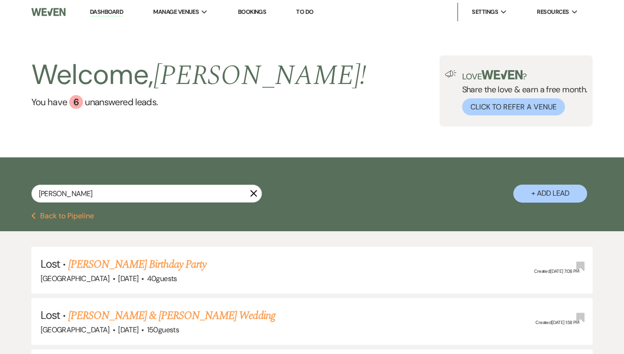
click at [255, 191] on icon "X" at bounding box center [253, 193] width 7 height 7
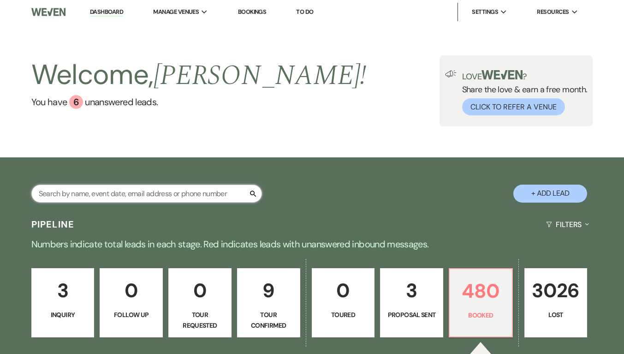
click at [225, 191] on input "text" at bounding box center [146, 194] width 231 height 18
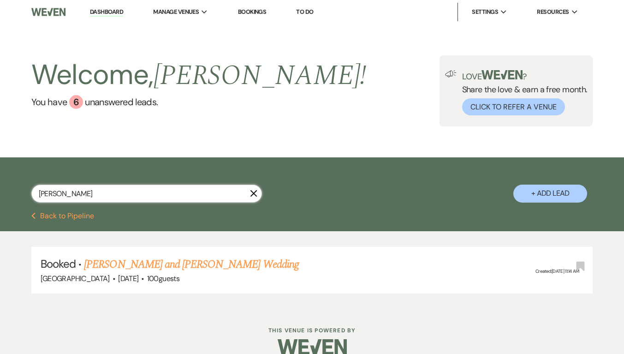
type input "[PERSON_NAME]"
click at [200, 265] on link "[PERSON_NAME] and [PERSON_NAME] Wedding" at bounding box center [191, 264] width 215 height 17
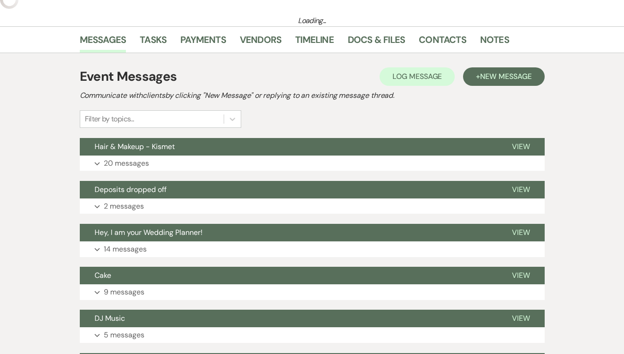
scroll to position [92, 0]
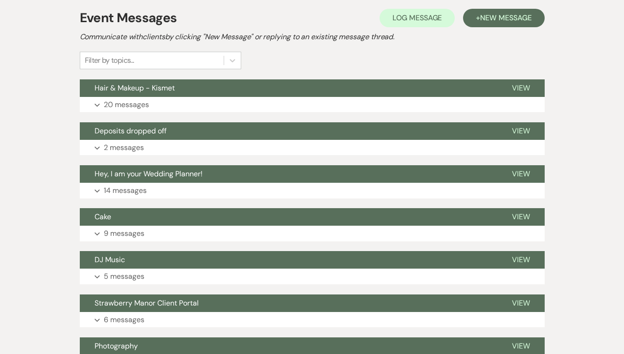
click at [121, 225] on button "Cake" at bounding box center [289, 217] width 418 height 18
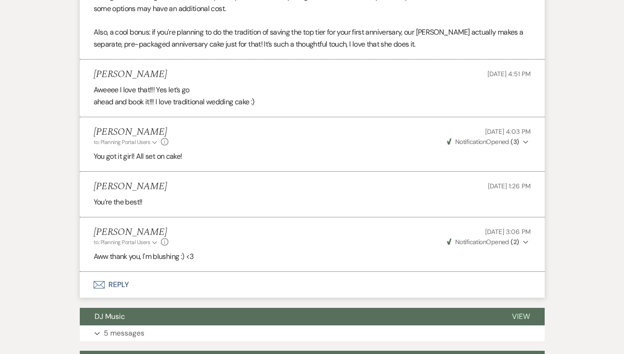
scroll to position [1478, 0]
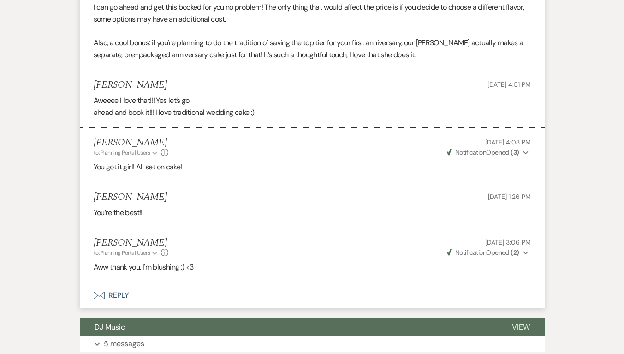
click at [121, 282] on button "Envelope Reply" at bounding box center [312, 295] width 465 height 26
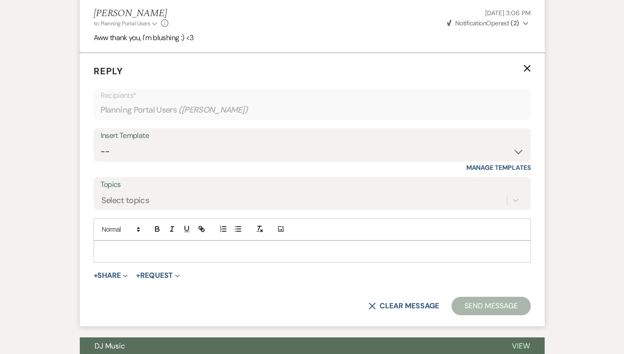
scroll to position [1709, 0]
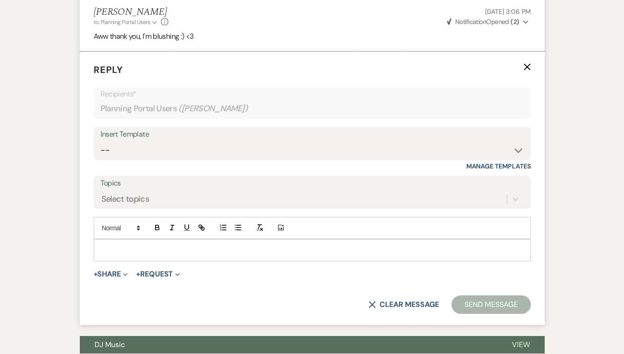
click at [155, 245] on p at bounding box center [312, 250] width 423 height 10
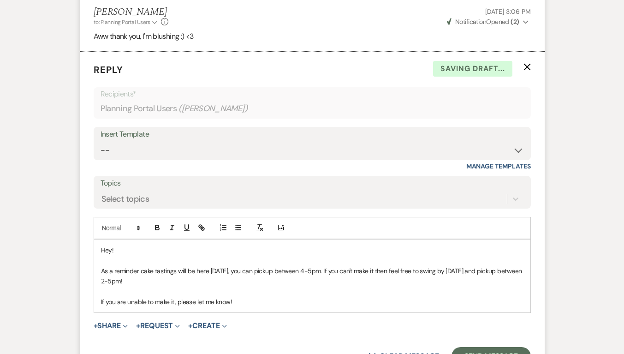
scroll to position [1801, 0]
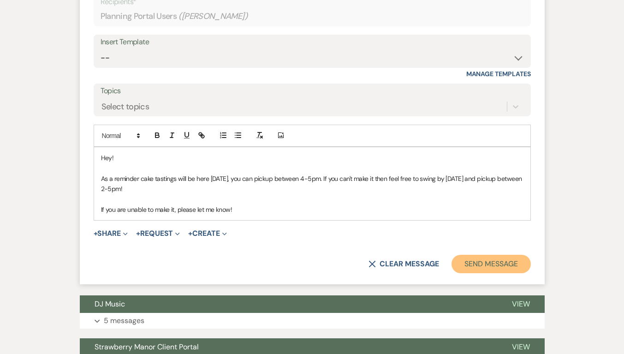
click at [497, 255] on button "Send Message" at bounding box center [491, 264] width 79 height 18
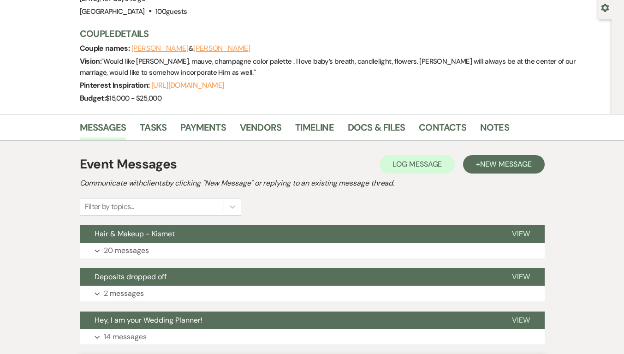
scroll to position [0, 0]
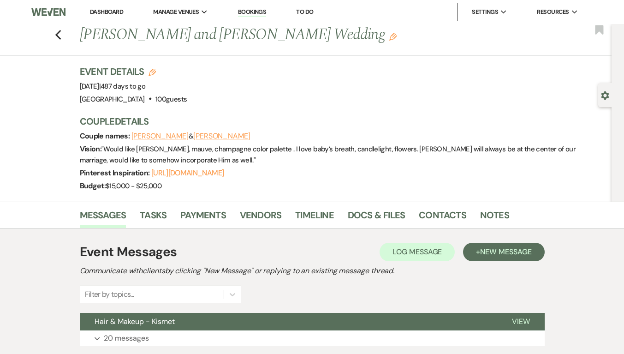
click at [60, 34] on use "button" at bounding box center [58, 35] width 6 height 10
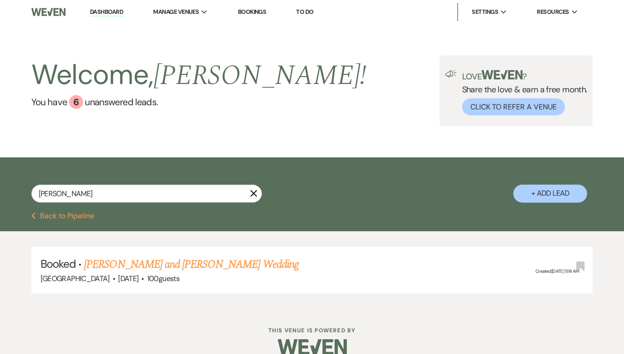
click at [255, 192] on use "button" at bounding box center [253, 193] width 7 height 7
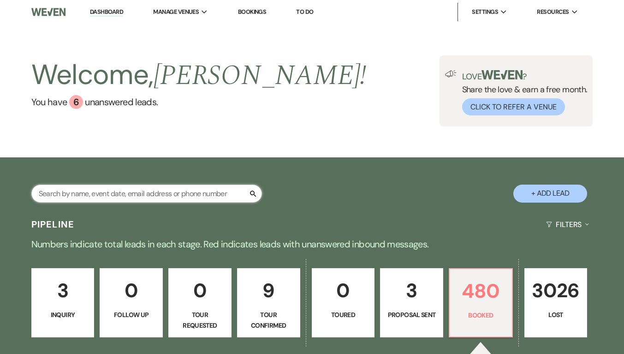
click at [209, 192] on input "[PERSON_NAME]" at bounding box center [146, 194] width 231 height 18
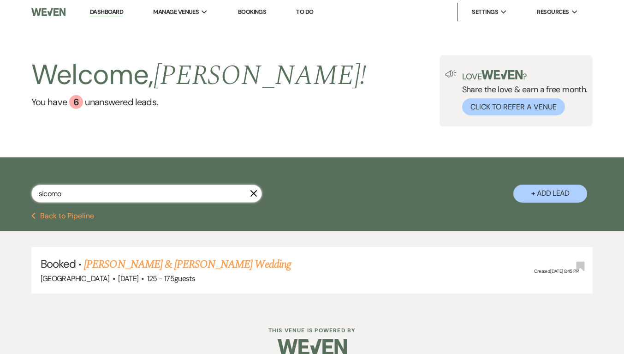
type input "sicomo"
click at [161, 269] on link "[PERSON_NAME] & [PERSON_NAME] Wedding" at bounding box center [187, 264] width 207 height 17
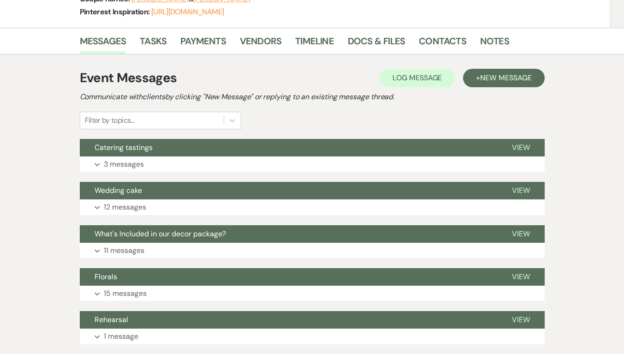
scroll to position [185, 0]
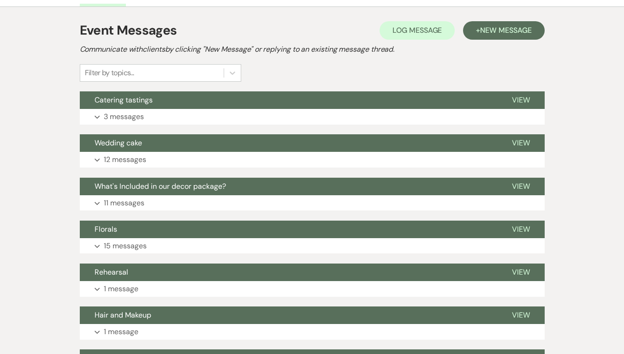
click at [123, 154] on p "12 messages" at bounding box center [125, 160] width 42 height 12
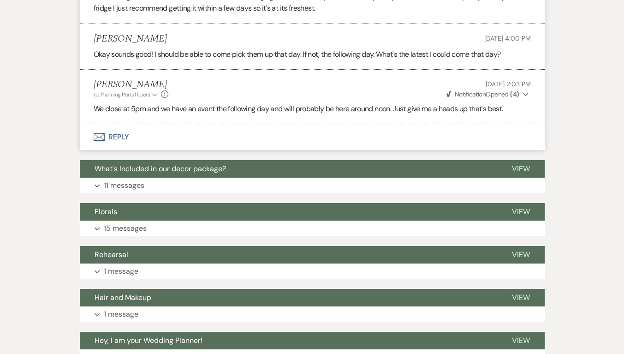
scroll to position [1635, 0]
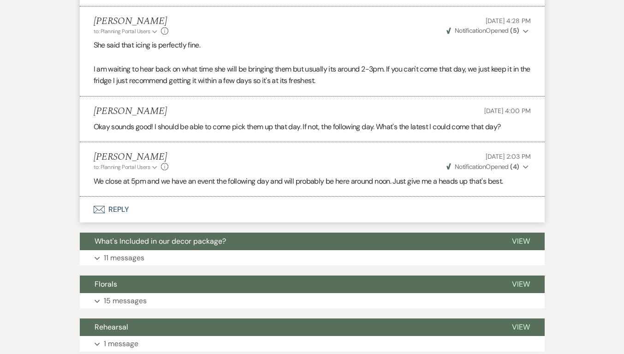
click at [101, 197] on button "Envelope Reply" at bounding box center [312, 210] width 465 height 26
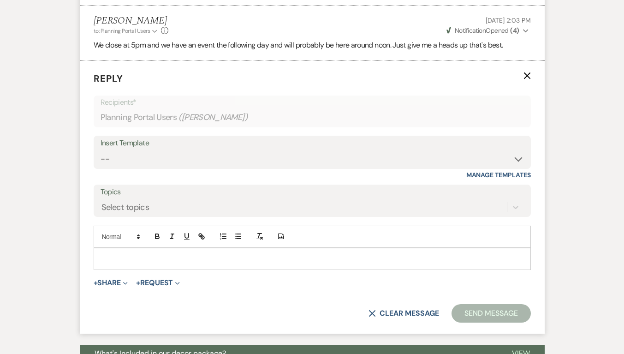
scroll to position [1779, 0]
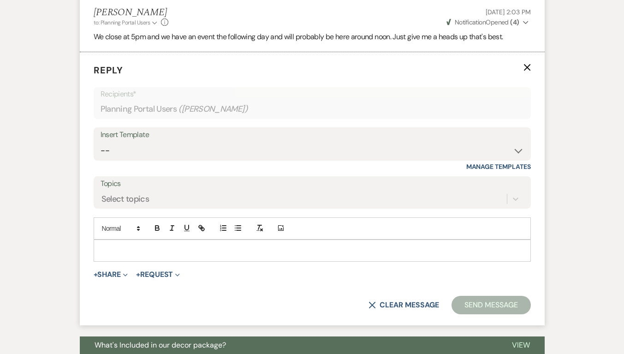
click at [124, 245] on div at bounding box center [312, 250] width 437 height 21
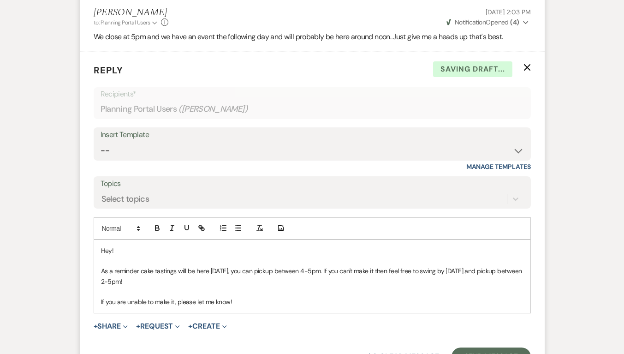
scroll to position [1918, 0]
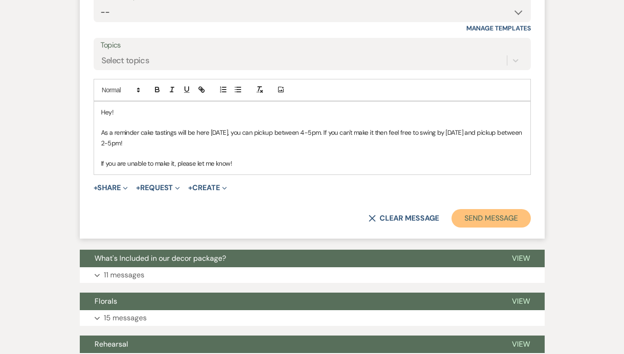
click at [489, 209] on button "Send Message" at bounding box center [491, 218] width 79 height 18
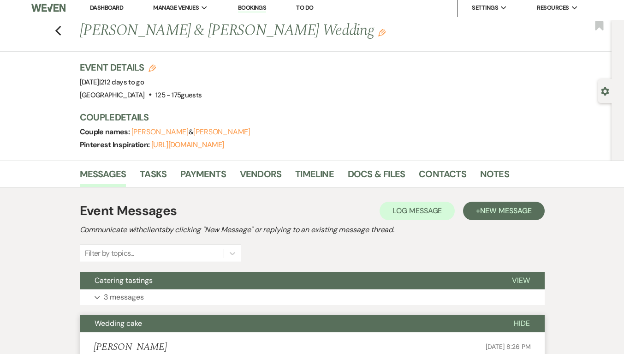
scroll to position [0, 0]
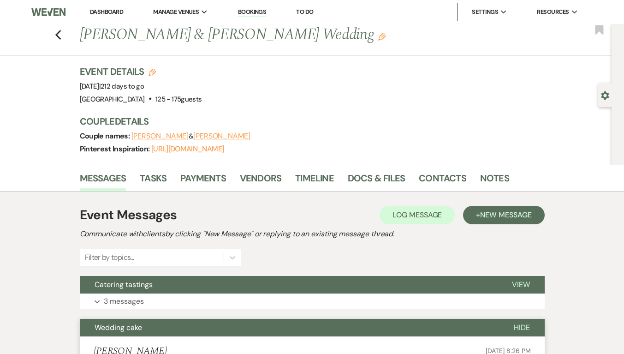
click at [66, 30] on div "Previous [PERSON_NAME] & [PERSON_NAME] Wedding Edit Bookmark" at bounding box center [303, 40] width 617 height 32
click at [62, 36] on icon "Previous" at bounding box center [58, 35] width 7 height 11
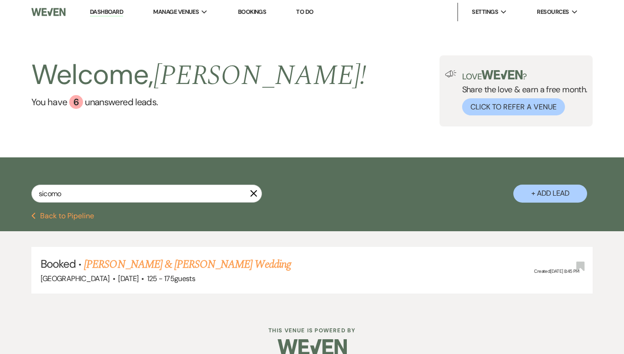
click at [252, 195] on use "button" at bounding box center [253, 193] width 7 height 7
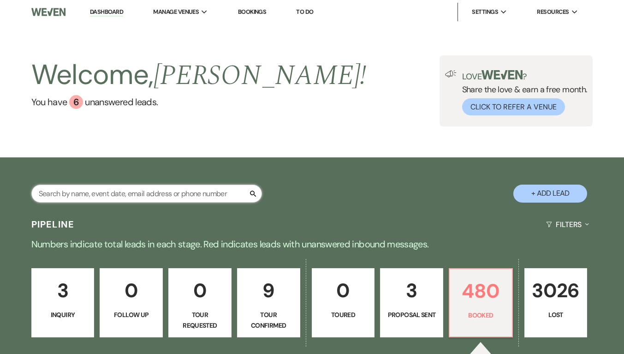
click at [181, 188] on input "text" at bounding box center [146, 194] width 231 height 18
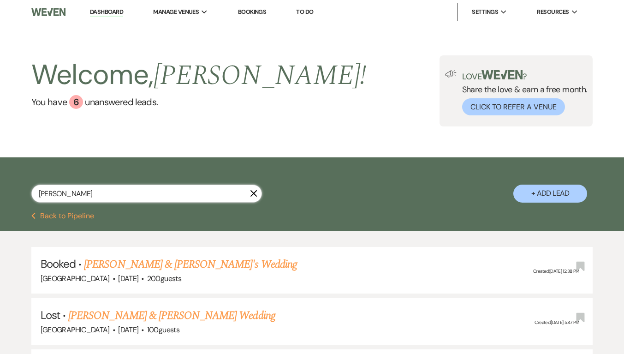
scroll to position [138, 0]
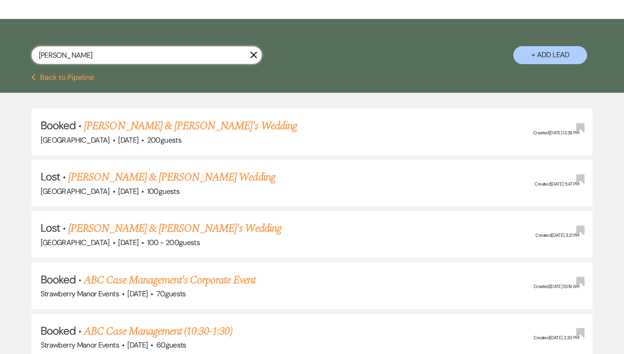
type input "[PERSON_NAME]"
click at [209, 127] on link "[PERSON_NAME] & [PERSON_NAME]'s Wedding" at bounding box center [190, 126] width 213 height 17
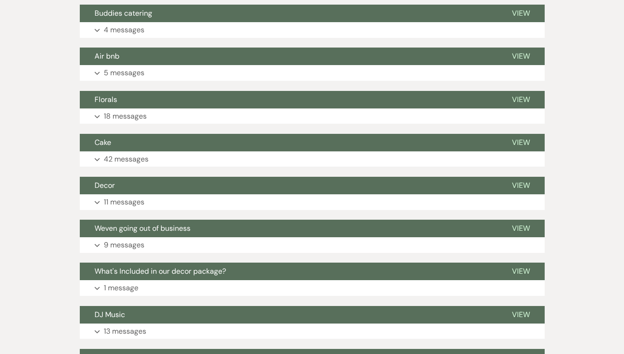
scroll to position [323, 0]
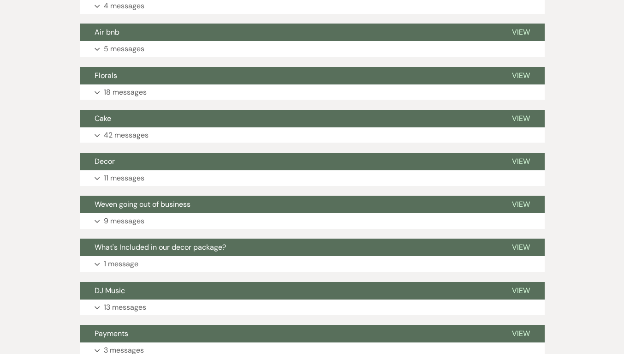
click at [143, 138] on p "42 messages" at bounding box center [126, 135] width 45 height 12
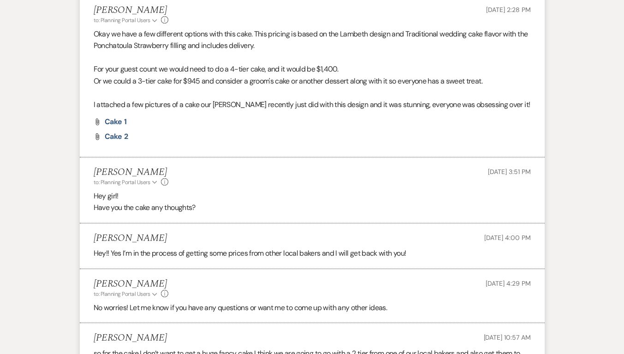
scroll to position [1293, 0]
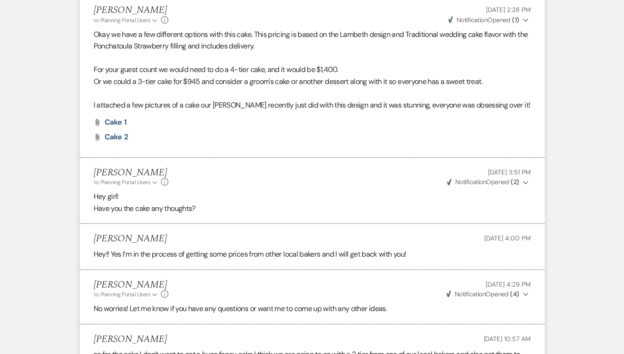
drag, startPoint x: 623, startPoint y: 94, endPoint x: 627, endPoint y: 100, distance: 7.3
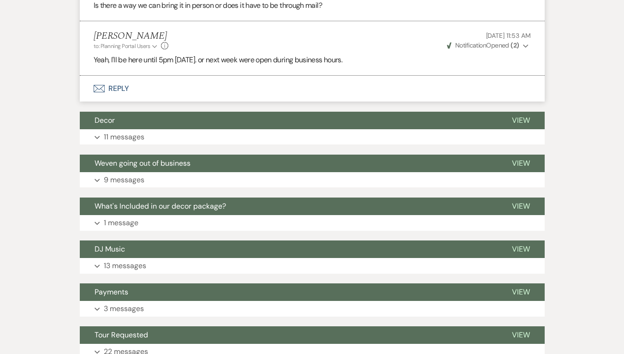
scroll to position [4485, 0]
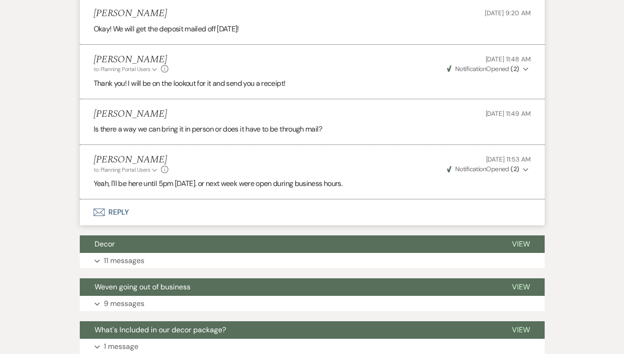
click at [110, 204] on button "Envelope Reply" at bounding box center [312, 212] width 465 height 26
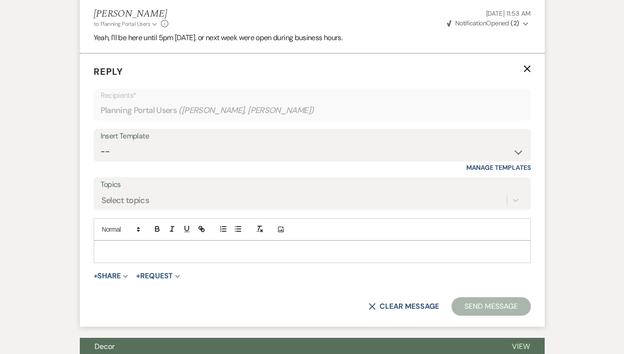
scroll to position [4632, 0]
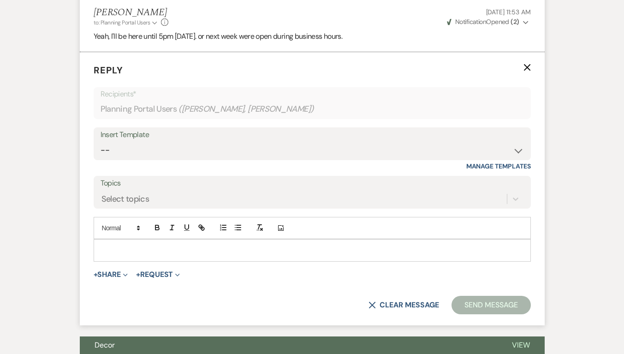
click at [116, 248] on div at bounding box center [312, 250] width 437 height 21
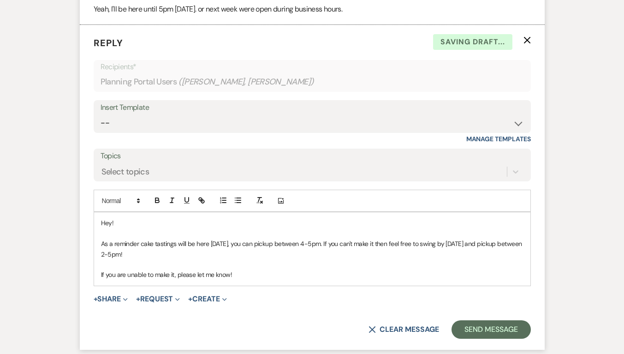
scroll to position [4724, 0]
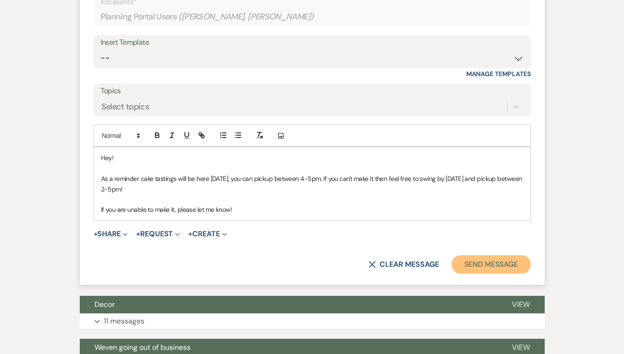
click at [471, 255] on button "Send Message" at bounding box center [491, 264] width 79 height 18
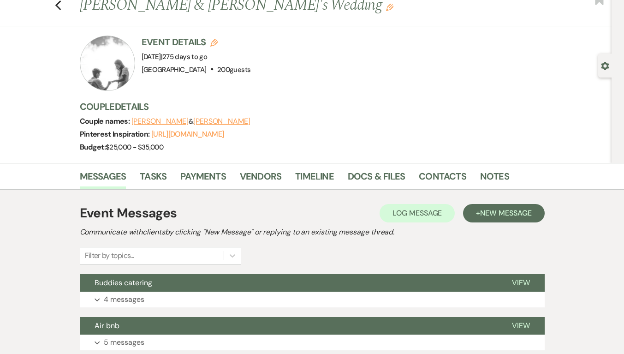
scroll to position [0, 0]
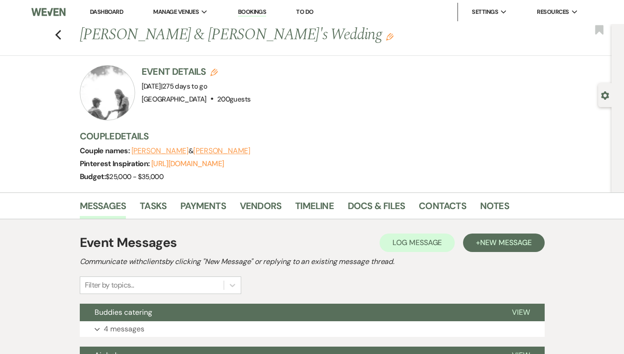
click at [67, 36] on div "Previous [PERSON_NAME] & [PERSON_NAME]'s Wedding Edit Bookmark" at bounding box center [303, 40] width 617 height 32
click at [62, 36] on icon "Previous" at bounding box center [58, 35] width 7 height 11
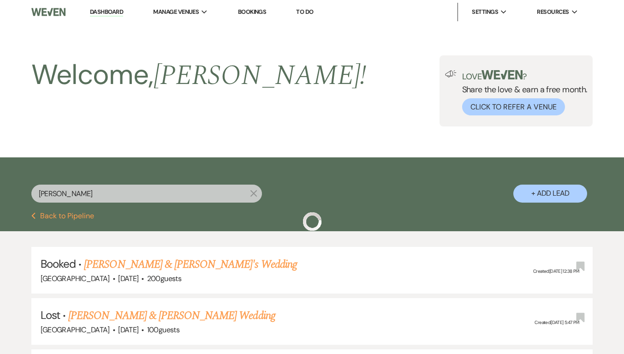
scroll to position [138, 0]
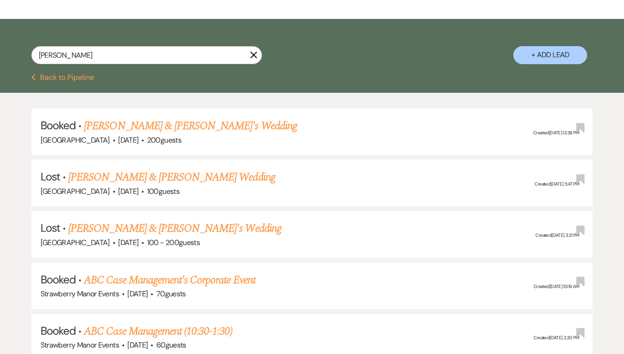
click at [254, 57] on icon "X" at bounding box center [253, 54] width 7 height 7
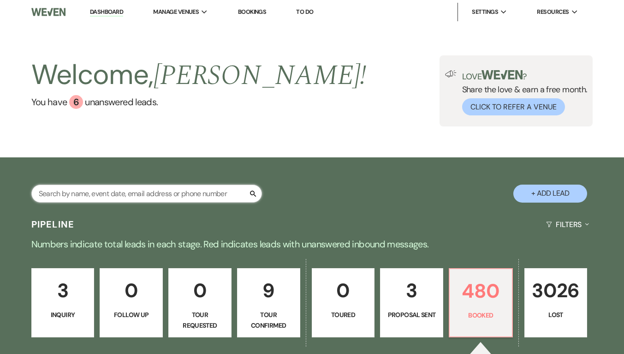
click at [101, 197] on input "text" at bounding box center [146, 194] width 231 height 18
click at [99, 132] on div "Welcome, [PERSON_NAME] ! You have 6 unanswered lead s . Love ? Share the love &…" at bounding box center [312, 90] width 624 height 133
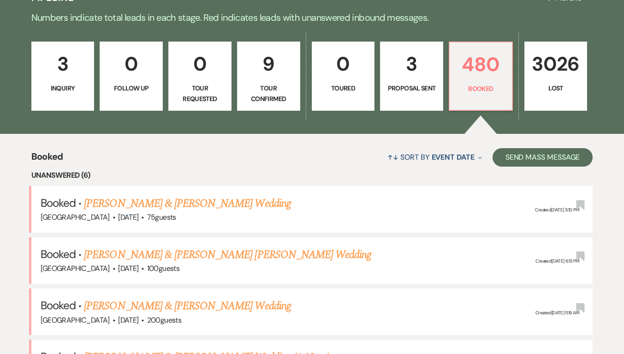
scroll to position [92, 0]
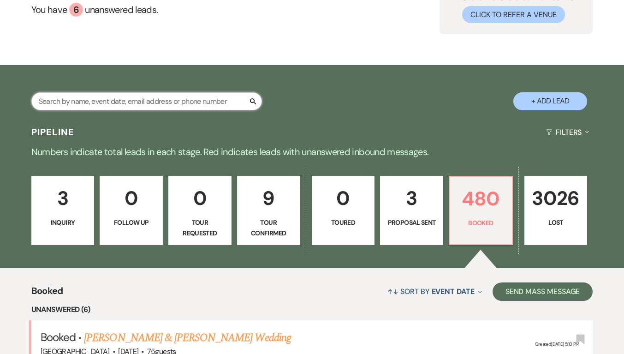
click at [151, 95] on input "text" at bounding box center [146, 101] width 231 height 18
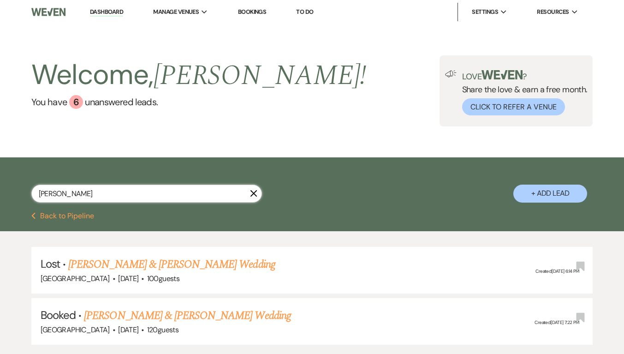
type input "[PERSON_NAME]"
click at [150, 263] on link "[PERSON_NAME] & [PERSON_NAME] Wedding" at bounding box center [171, 264] width 207 height 17
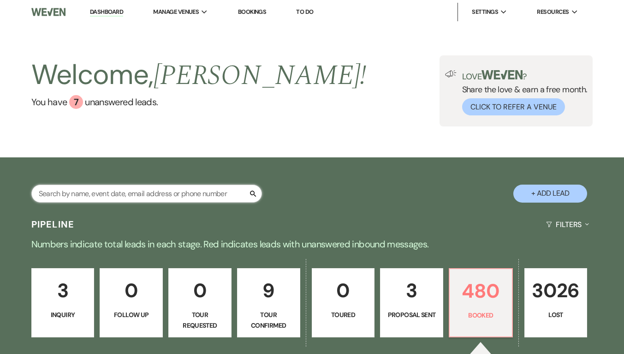
click at [91, 194] on input "text" at bounding box center [146, 194] width 231 height 18
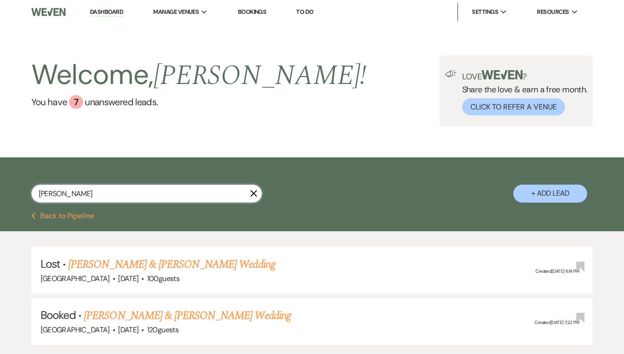
type input "[PERSON_NAME]"
click at [119, 312] on link "[PERSON_NAME] & [PERSON_NAME] Wedding" at bounding box center [187, 315] width 207 height 17
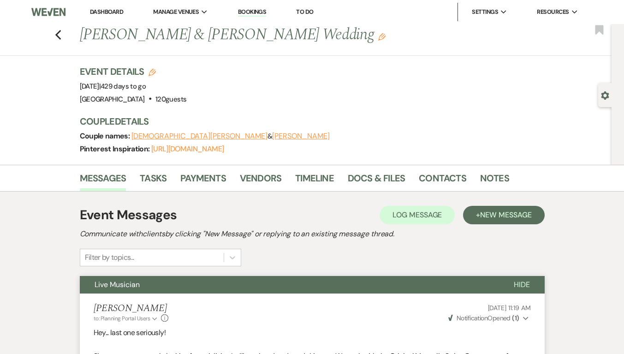
click at [272, 132] on button "[PERSON_NAME]" at bounding box center [300, 135] width 57 height 7
select select "email"
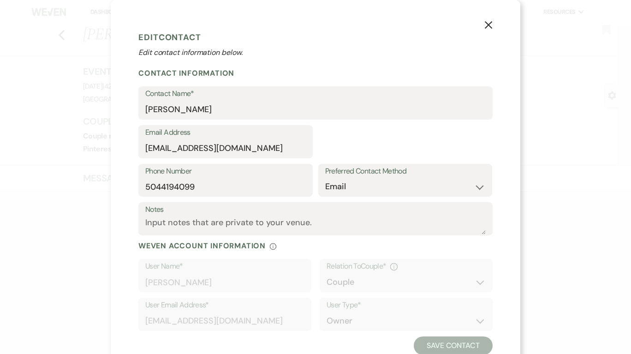
select select "1"
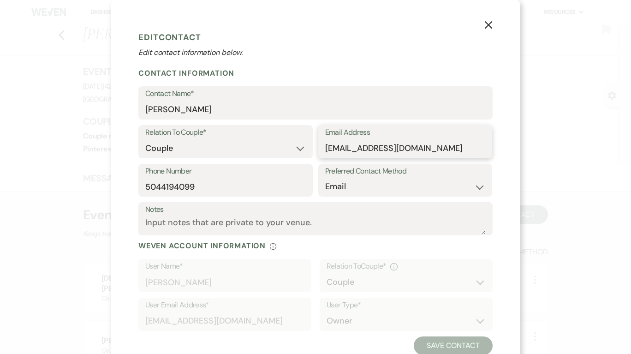
drag, startPoint x: 454, startPoint y: 146, endPoint x: 309, endPoint y: 150, distance: 145.4
click at [301, 158] on div "Relation To Couple* Couple Planner Parent of Couple Family Member Friend Other …" at bounding box center [315, 144] width 354 height 39
drag, startPoint x: 484, startPoint y: 25, endPoint x: 477, endPoint y: 23, distance: 7.3
click at [485, 24] on icon "X" at bounding box center [489, 25] width 8 height 8
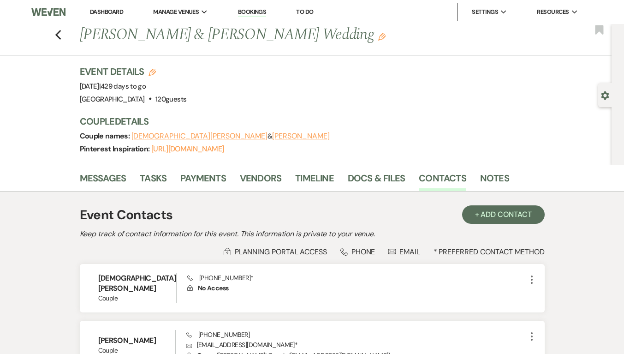
click at [60, 33] on icon "Previous" at bounding box center [58, 35] width 7 height 11
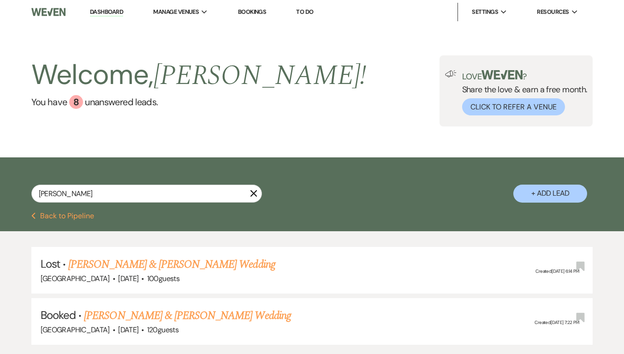
click at [254, 192] on icon "X" at bounding box center [253, 193] width 7 height 7
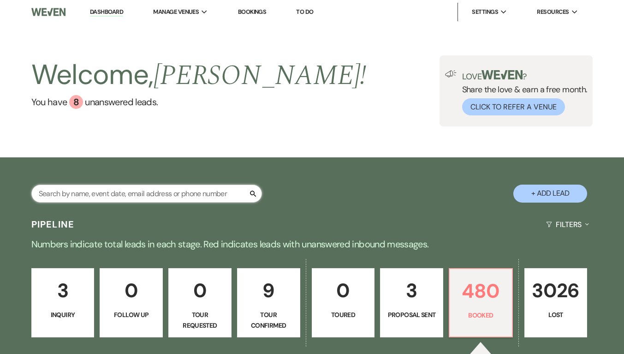
click at [215, 191] on input "text" at bounding box center [146, 194] width 231 height 18
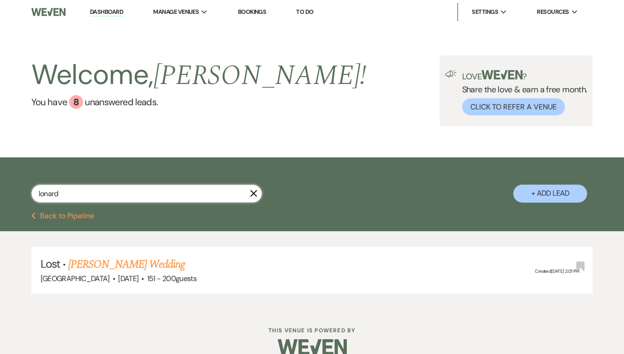
click at [39, 194] on input "lonard" at bounding box center [146, 194] width 231 height 18
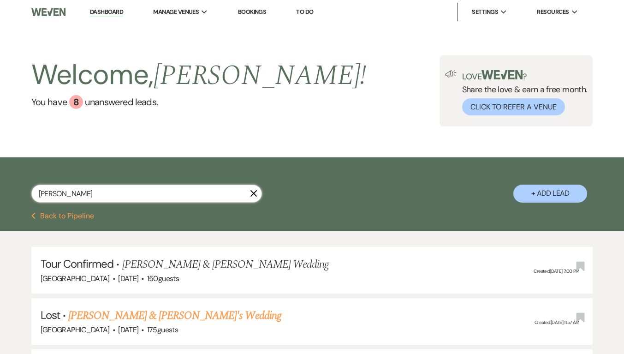
scroll to position [92, 0]
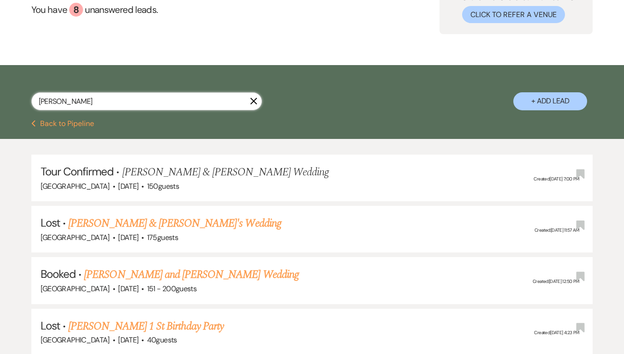
type input "[PERSON_NAME]"
click at [200, 276] on link "[PERSON_NAME] and [PERSON_NAME] Wedding" at bounding box center [191, 274] width 215 height 17
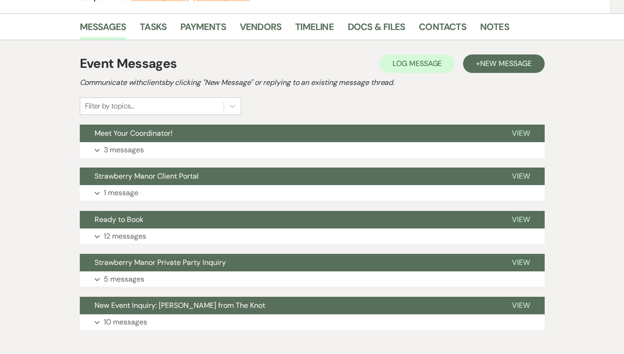
scroll to position [187, 0]
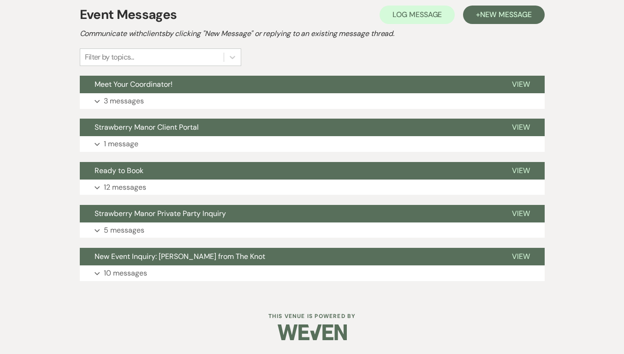
click at [134, 100] on p "3 messages" at bounding box center [124, 101] width 40 height 12
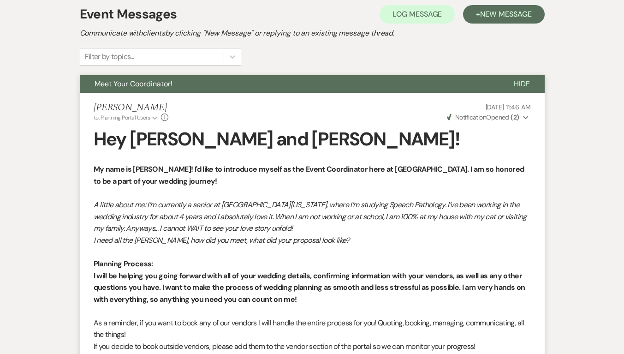
scroll to position [0, 0]
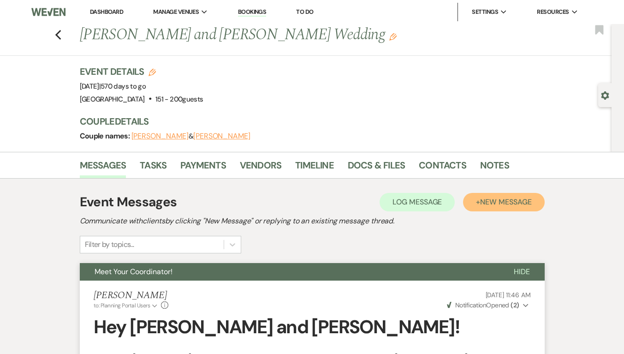
click at [510, 207] on span "New Message" at bounding box center [505, 202] width 51 height 10
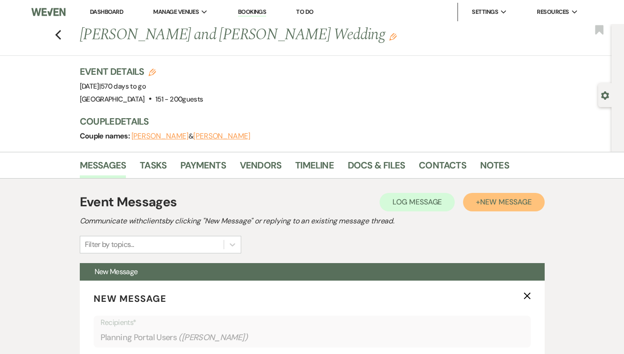
click at [516, 203] on span "New Message" at bounding box center [505, 202] width 51 height 10
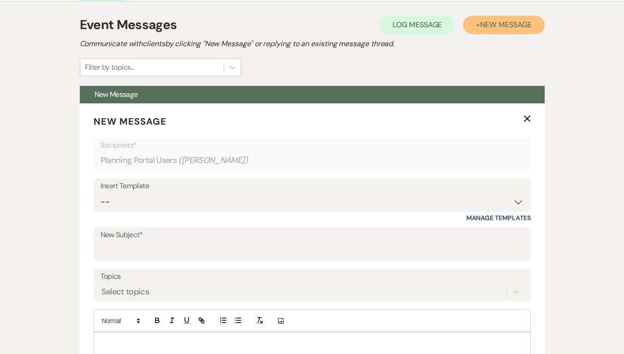
scroll to position [185, 0]
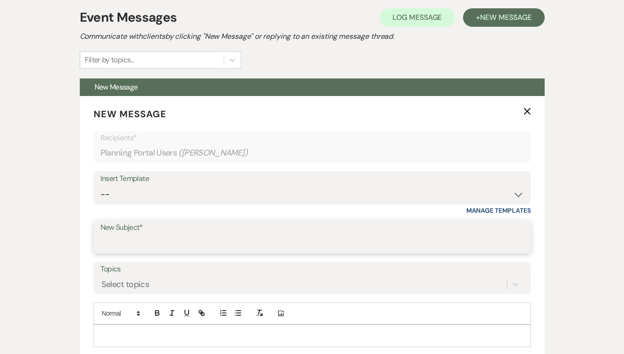
click at [130, 240] on input "New Subject*" at bounding box center [313, 243] width 424 height 18
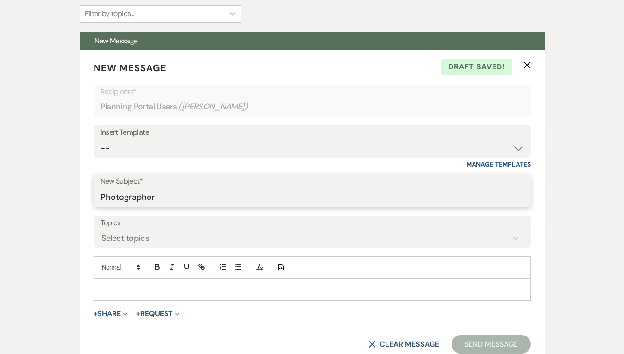
type input "Photographer"
click at [181, 295] on div at bounding box center [312, 289] width 437 height 21
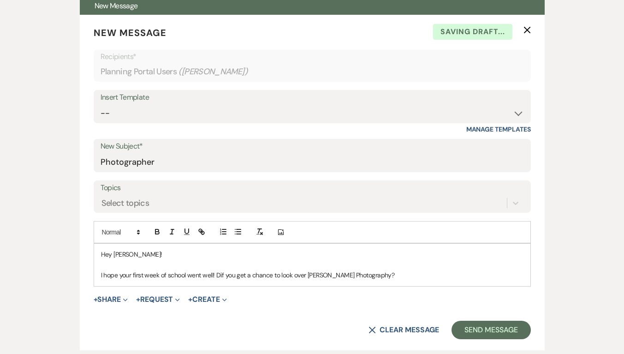
scroll to position [277, 0]
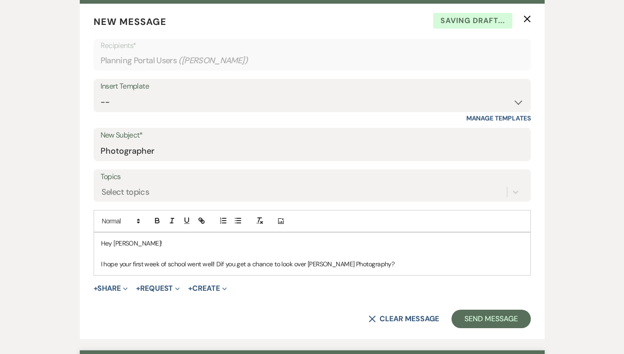
click at [224, 266] on p "I hope your first week of school went well! Dif you get a chance to look over […" at bounding box center [312, 264] width 423 height 10
click at [412, 264] on p "I hope your first week of school went well! Did you get a chance to look over […" at bounding box center [312, 264] width 423 height 10
click at [485, 324] on button "Send Message" at bounding box center [491, 319] width 79 height 18
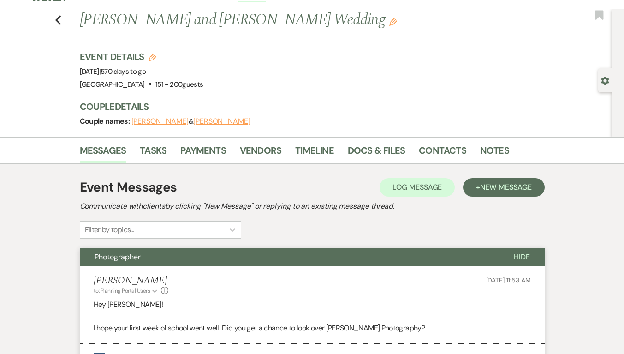
scroll to position [0, 0]
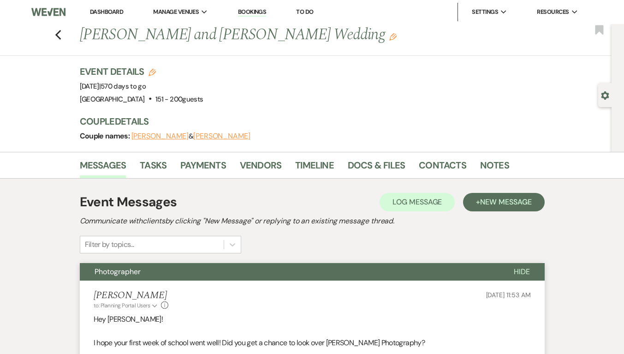
click at [8, 7] on nav "Dashboard Manage Venues Expand [GEOGRAPHIC_DATA] Events Bookings To Do Settings…" at bounding box center [312, 12] width 624 height 24
click at [60, 33] on icon "Previous" at bounding box center [58, 35] width 7 height 11
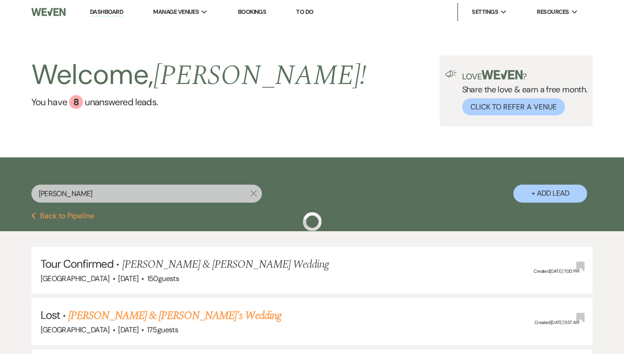
scroll to position [92, 0]
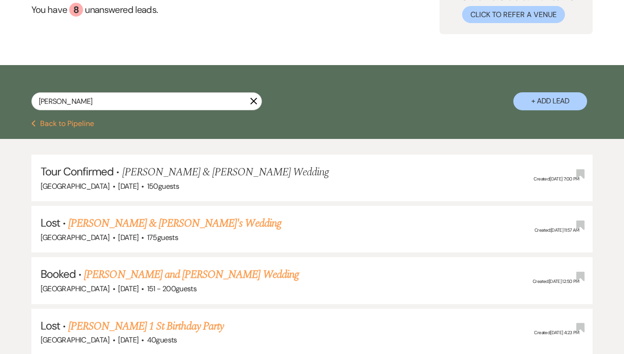
click at [253, 101] on use "button" at bounding box center [253, 101] width 7 height 7
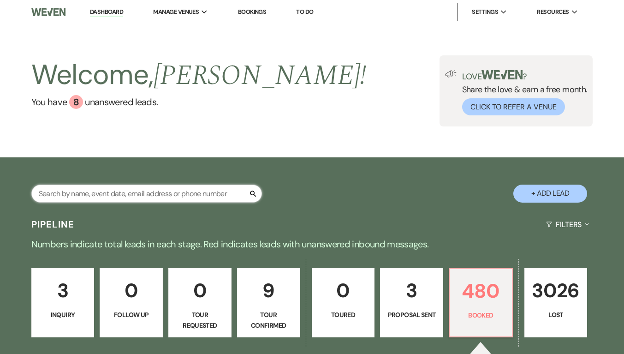
click at [105, 193] on input "text" at bounding box center [146, 194] width 231 height 18
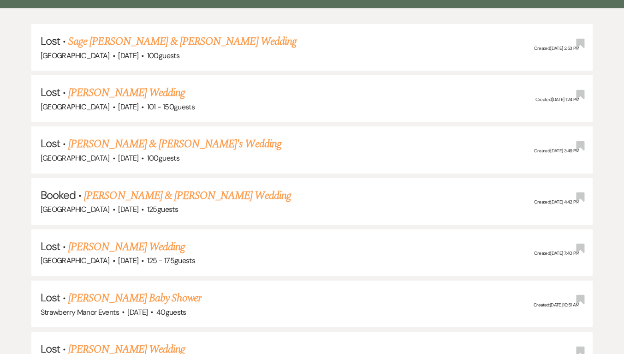
scroll to position [231, 0]
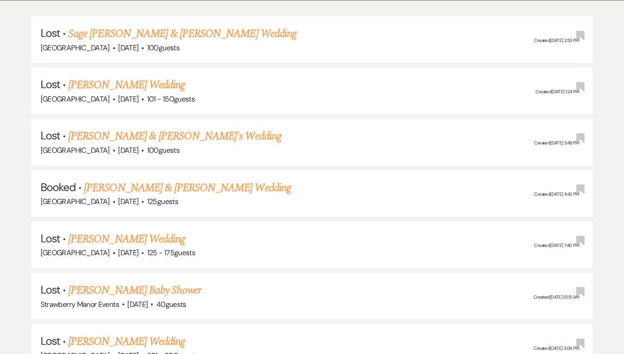
type input "vicknai"
click at [181, 192] on link "[PERSON_NAME] & [PERSON_NAME] Wedding" at bounding box center [187, 188] width 207 height 17
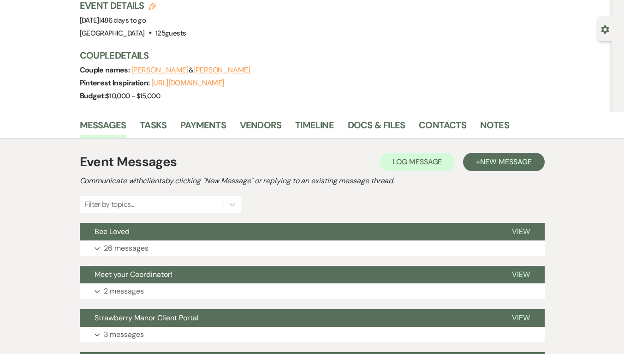
scroll to position [92, 0]
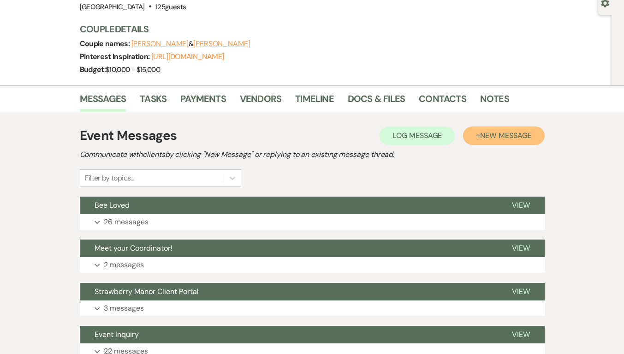
click at [522, 140] on span "New Message" at bounding box center [505, 136] width 51 height 10
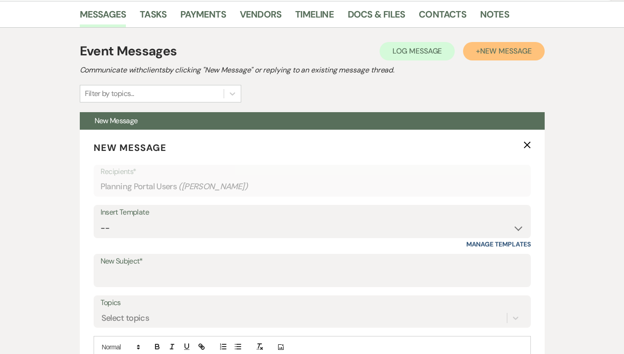
scroll to position [231, 0]
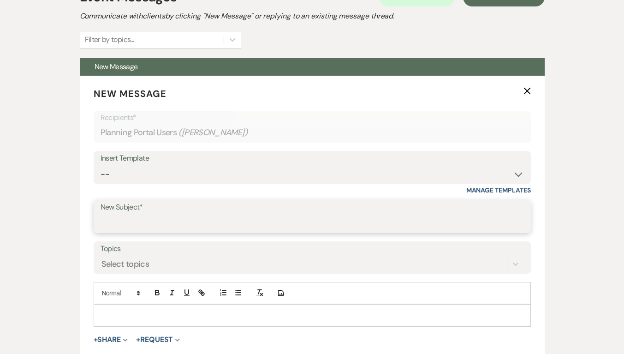
click at [173, 215] on input "New Subject*" at bounding box center [313, 223] width 424 height 18
type input "DJ"
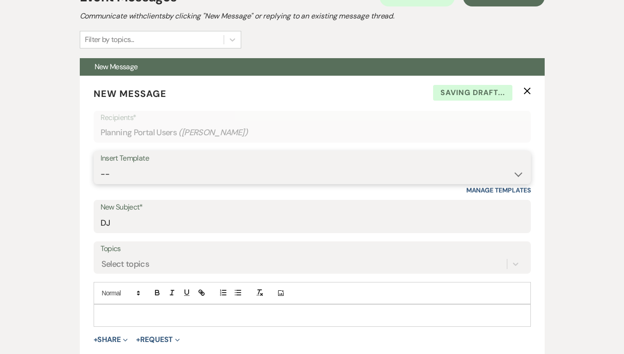
click at [211, 168] on select "-- Weven Planning Portal Introduction (Booked Events) Private Party Inquiry Res…" at bounding box center [313, 174] width 424 height 18
select select "5040"
click at [101, 165] on select "-- Weven Planning Portal Introduction (Booked Events) Private Party Inquiry Res…" at bounding box center [313, 174] width 424 height 18
type input "DJ Music"
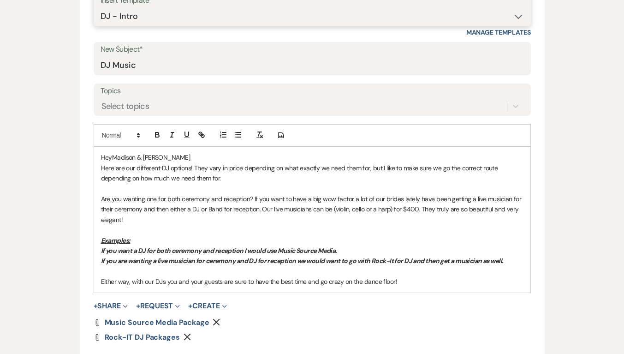
scroll to position [415, 0]
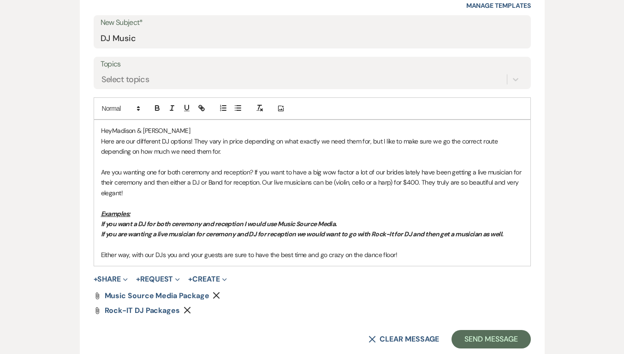
click at [112, 131] on p "HeyMadison & [PERSON_NAME]" at bounding box center [312, 131] width 423 height 10
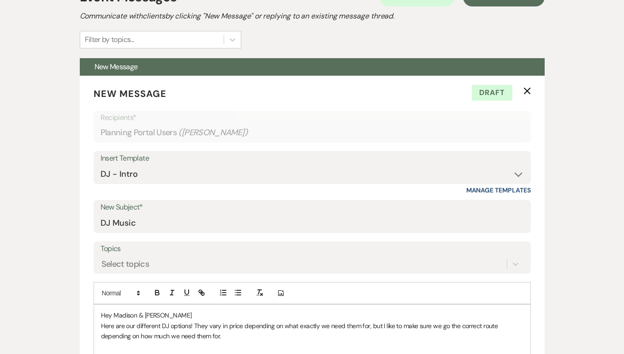
click at [528, 89] on icon "X" at bounding box center [527, 90] width 7 height 7
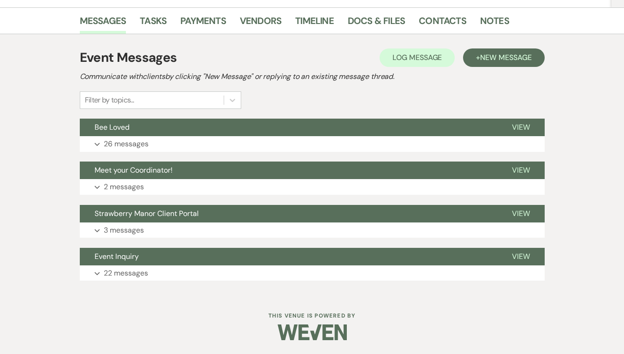
scroll to position [0, 0]
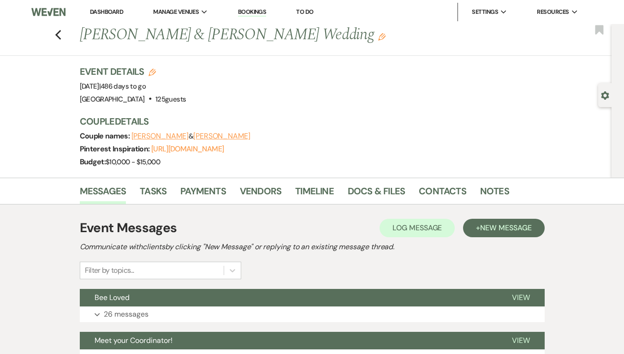
click at [56, 37] on div "Previous [PERSON_NAME] & [PERSON_NAME] Wedding Edit Bookmark" at bounding box center [303, 40] width 617 height 32
click at [61, 33] on use "button" at bounding box center [58, 35] width 6 height 10
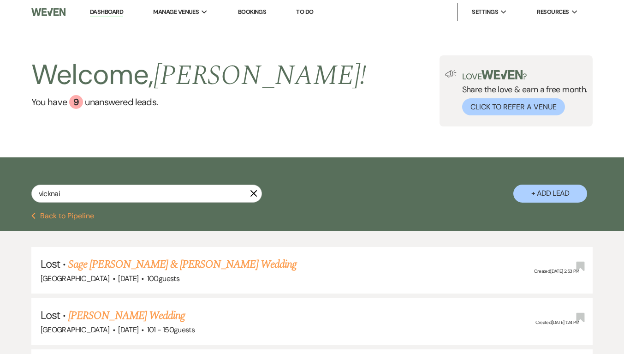
click at [252, 193] on icon "X" at bounding box center [253, 193] width 7 height 7
click at [195, 195] on input "vicknai" at bounding box center [146, 194] width 231 height 18
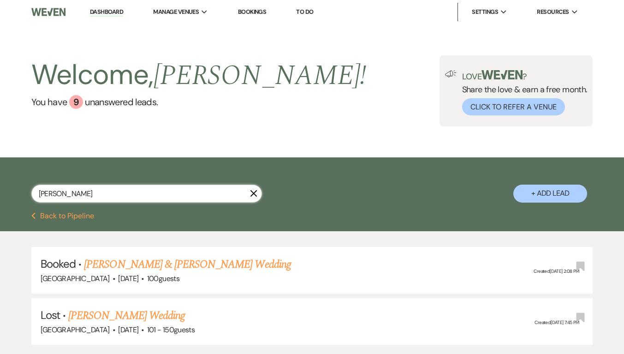
type input "[PERSON_NAME]"
click at [148, 264] on link "[PERSON_NAME] & [PERSON_NAME] Wedding" at bounding box center [187, 264] width 207 height 17
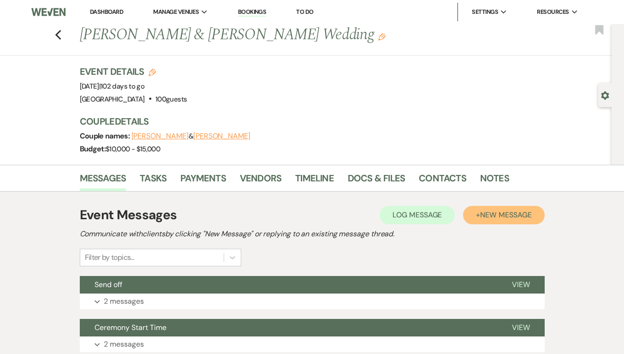
click at [516, 207] on button "+ New Message" at bounding box center [503, 215] width 81 height 18
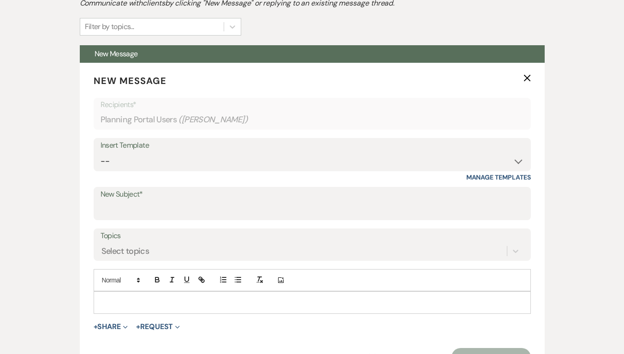
scroll to position [323, 0]
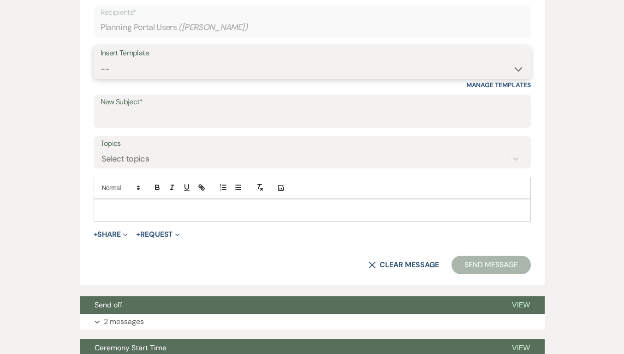
click at [193, 69] on select "-- Weven Planning Portal Introduction (Booked Events) Private Party Inquiry Res…" at bounding box center [313, 69] width 424 height 18
select select "5058"
click at [101, 60] on select "-- Weven Planning Portal Introduction (Booked Events) Private Party Inquiry Res…" at bounding box center [313, 69] width 424 height 18
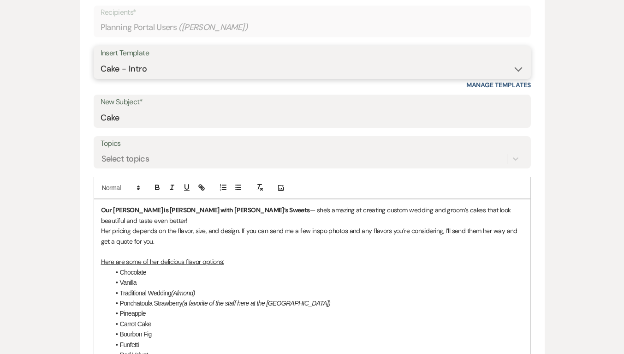
type input "Cake"
click at [144, 159] on div "Select topics" at bounding box center [126, 159] width 48 height 12
click at [512, 155] on icon at bounding box center [515, 158] width 9 height 9
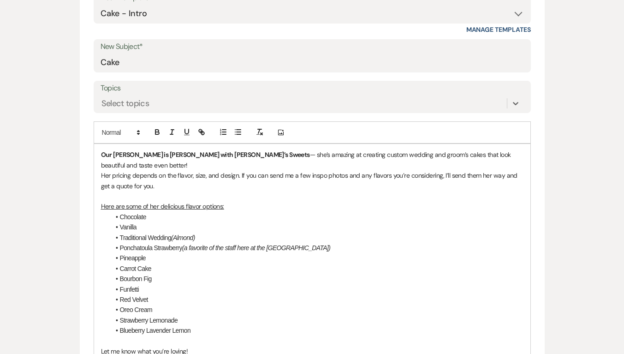
click at [385, 315] on li "Strawberry Lemonade" at bounding box center [317, 320] width 414 height 10
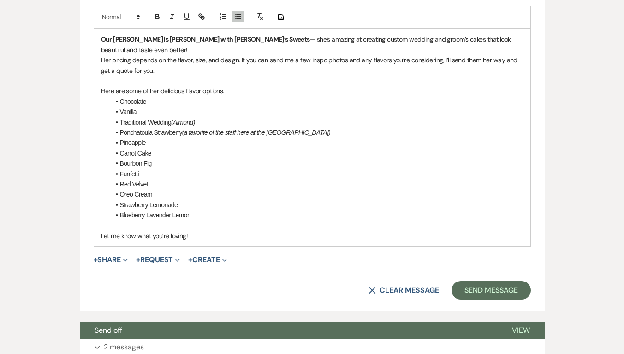
scroll to position [494, 0]
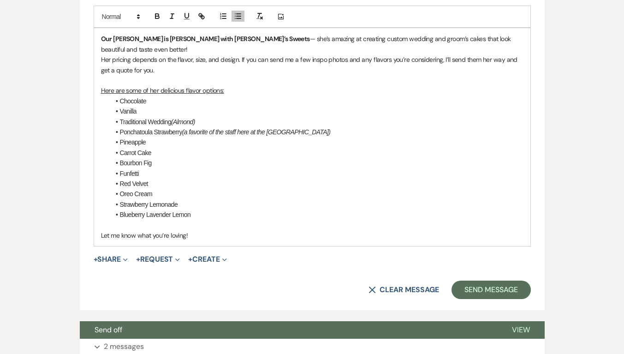
click at [140, 61] on p "Her pricing depends on the flavor, size, and design. If you can send me a few i…" at bounding box center [312, 64] width 423 height 21
click at [163, 59] on p "Her pricing depends on the flavor, size, and design. If you can send me a few i…" at bounding box center [312, 64] width 423 height 21
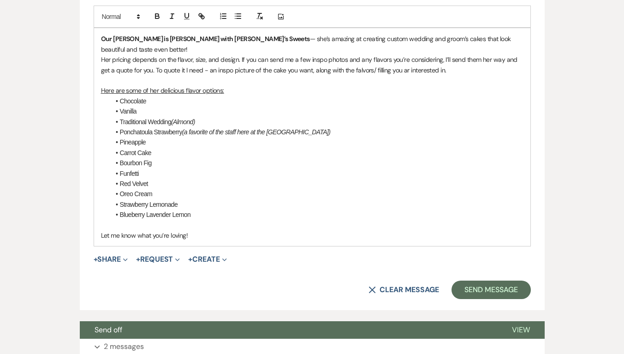
click at [395, 58] on p "Her pricing depends on the flavor, size, and design. If you can send me a few i…" at bounding box center [312, 64] width 423 height 21
click at [396, 60] on p "Her pricing depends on the flavor, size, and design. If you can send me a few i…" at bounding box center [312, 64] width 423 height 21
click at [396, 59] on p "Her pricing depends on the flavor, size, and design. If you can send me a few i…" at bounding box center [312, 64] width 423 height 21
click at [366, 59] on p "Her pricing depends on the flavor, size, and design. If you can send me a few i…" at bounding box center [312, 64] width 423 height 21
click at [442, 63] on p "Her pricing depends on the flavor, size, and design. If you can send me a few i…" at bounding box center [312, 64] width 423 height 21
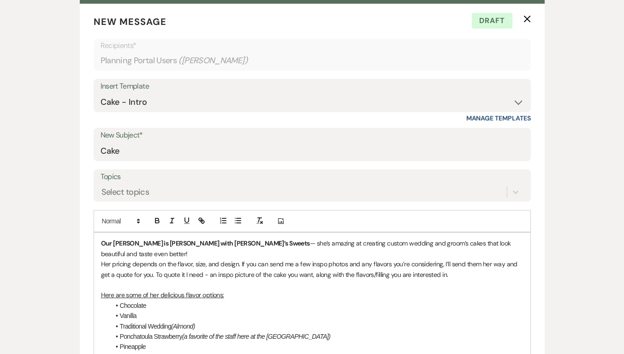
scroll to position [402, 0]
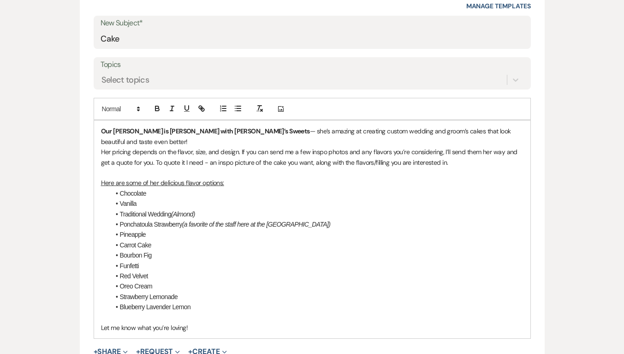
click at [97, 129] on div "Our [PERSON_NAME] is [PERSON_NAME] with [PERSON_NAME]’s Sweets — she’s amazing …" at bounding box center [312, 229] width 437 height 218
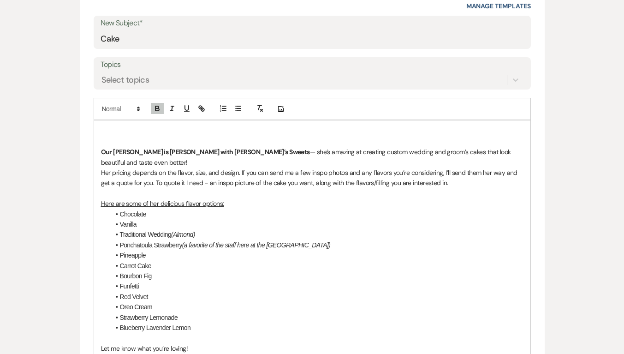
click at [148, 138] on p at bounding box center [312, 142] width 423 height 10
click at [147, 132] on p at bounding box center [312, 131] width 423 height 10
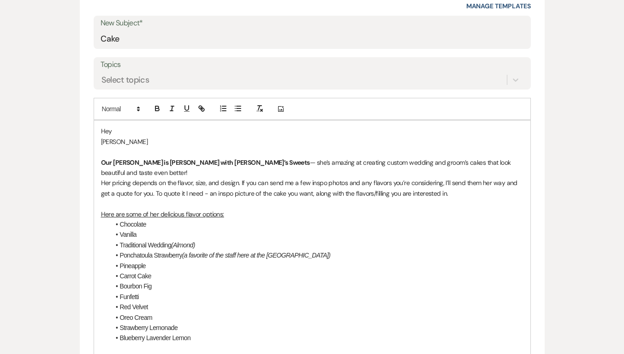
click at [98, 141] on div "Hey [PERSON_NAME] Our [PERSON_NAME] is [PERSON_NAME] with [PERSON_NAME]’s Sweet…" at bounding box center [312, 244] width 437 height 249
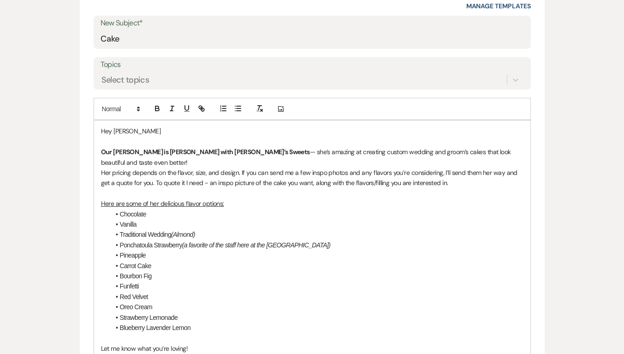
click at [169, 133] on p "Hey [PERSON_NAME]" at bounding box center [312, 131] width 423 height 10
drag, startPoint x: 140, startPoint y: 132, endPoint x: 147, endPoint y: 128, distance: 8.5
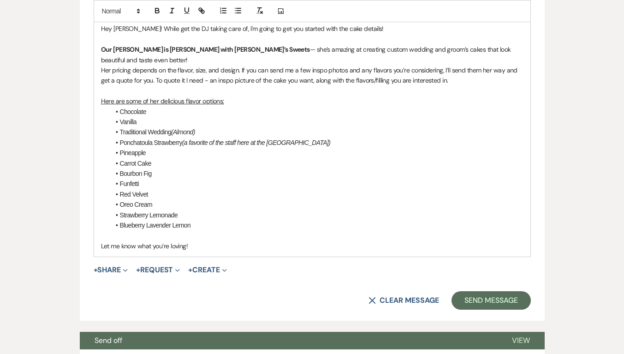
scroll to position [448, 0]
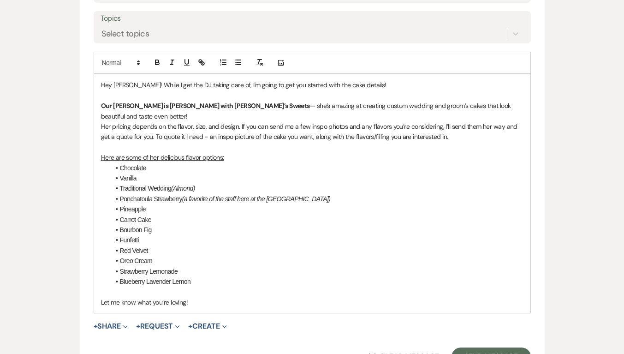
click at [234, 235] on li "Funfetti" at bounding box center [317, 240] width 414 height 10
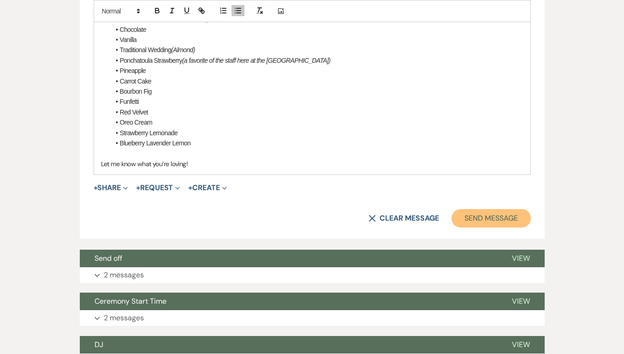
click at [495, 209] on button "Send Message" at bounding box center [491, 218] width 79 height 18
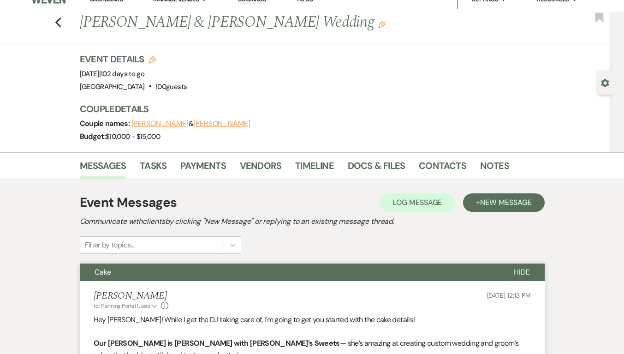
scroll to position [599, 0]
